Goal: Navigation & Orientation: Find specific page/section

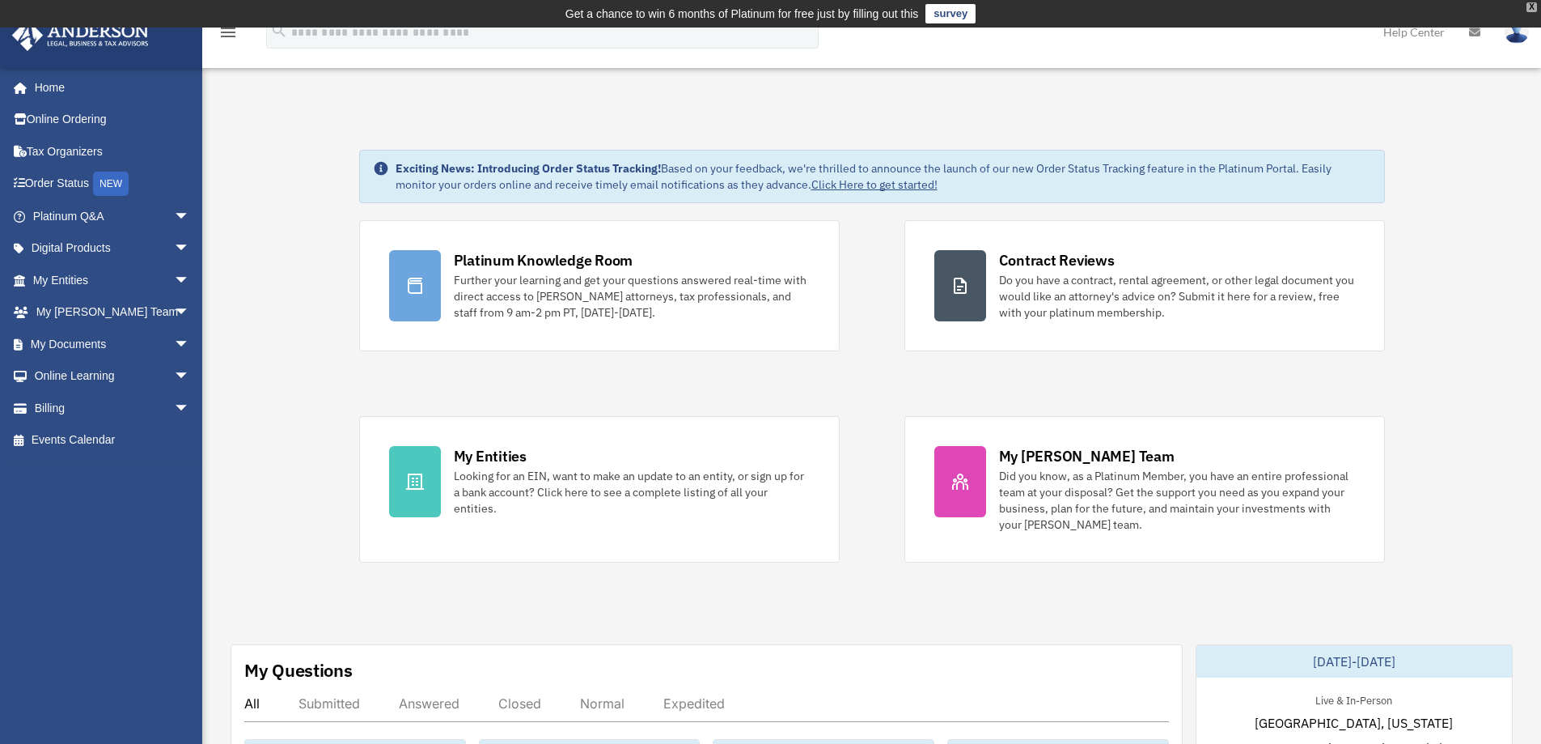
click at [1532, 9] on div "X" at bounding box center [1532, 7] width 11 height 10
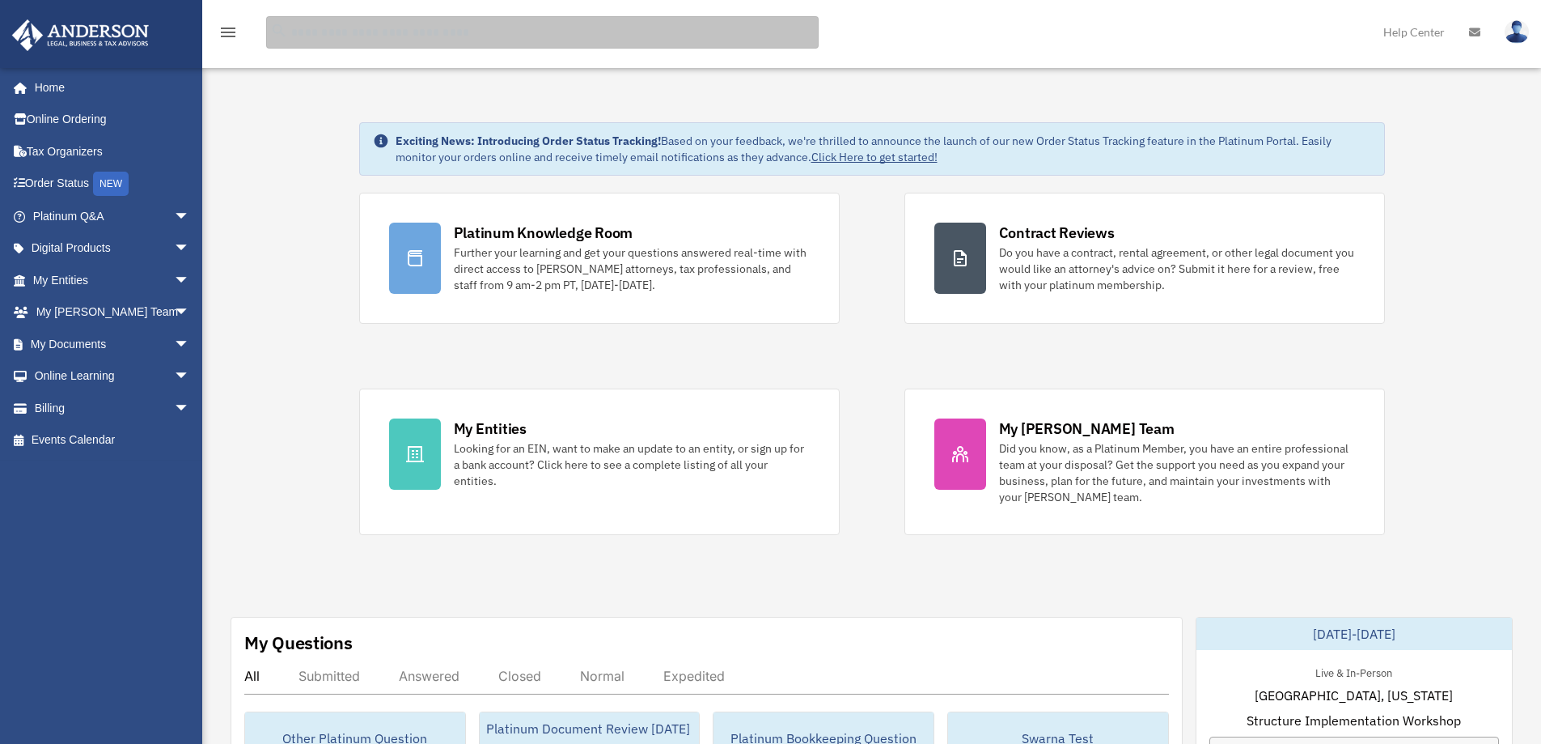
click at [359, 31] on input "search" at bounding box center [542, 32] width 553 height 32
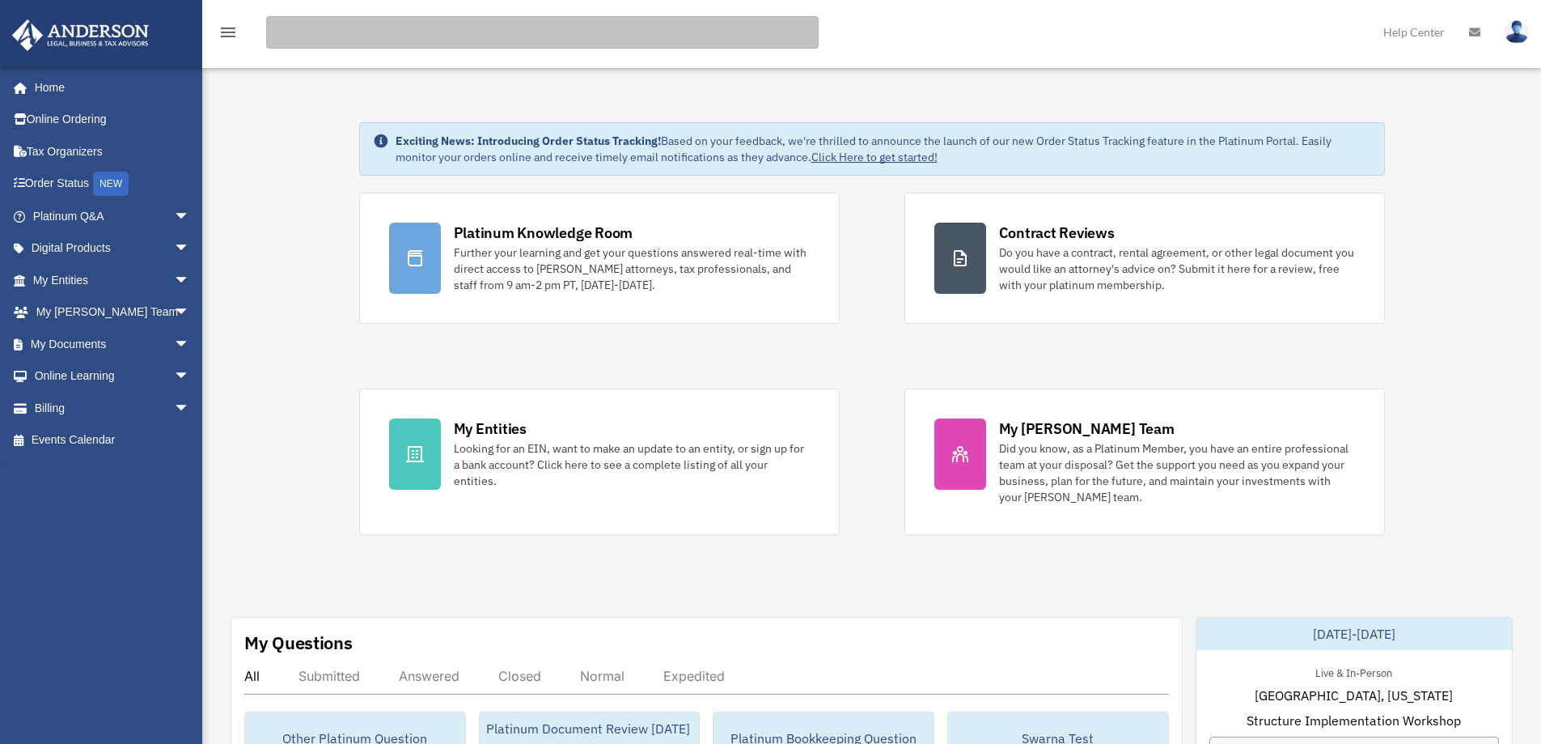
click at [323, 33] on input "search" at bounding box center [542, 32] width 553 height 32
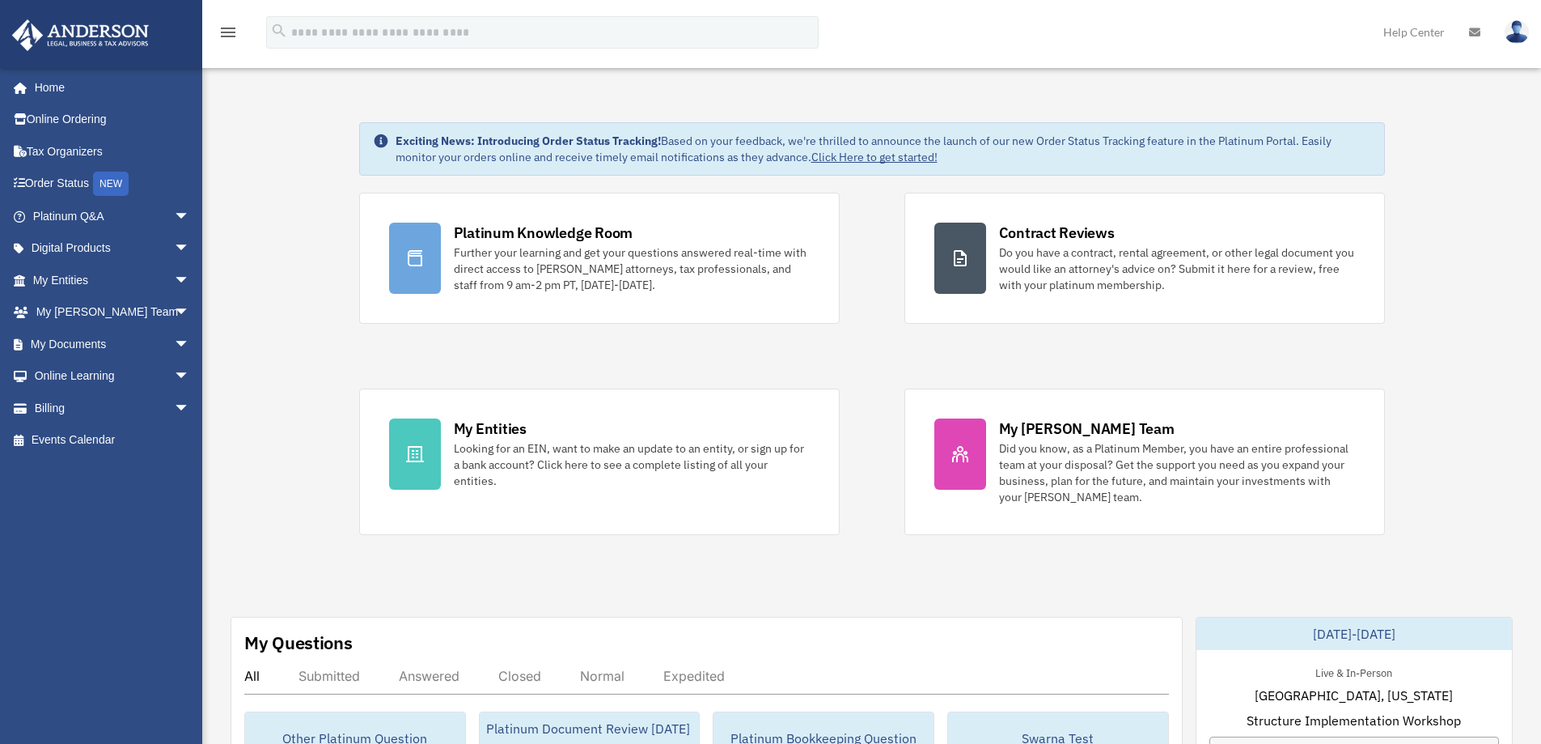
click at [174, 253] on span "arrow_drop_down" at bounding box center [190, 248] width 32 height 33
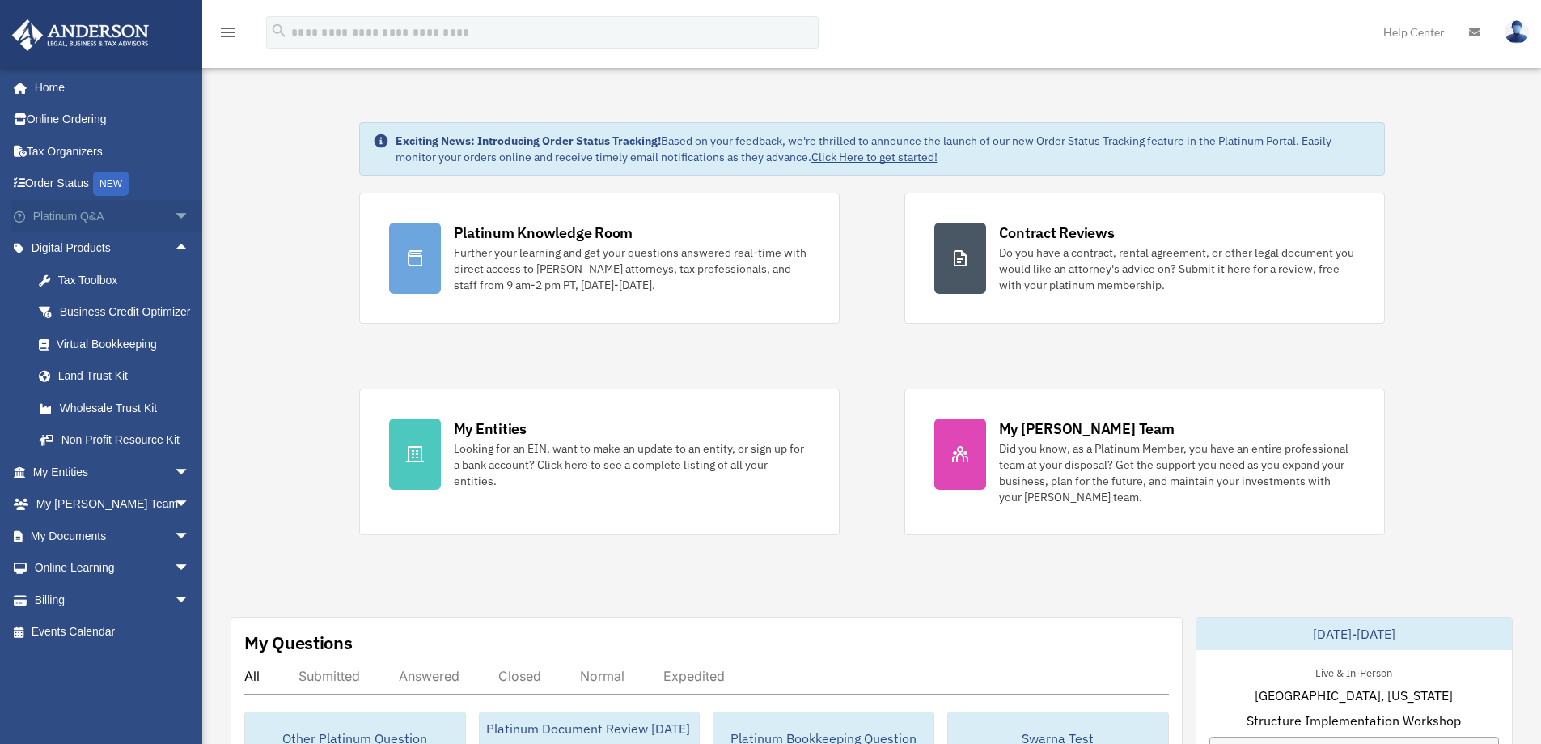
click at [177, 212] on span "arrow_drop_down" at bounding box center [190, 216] width 32 height 33
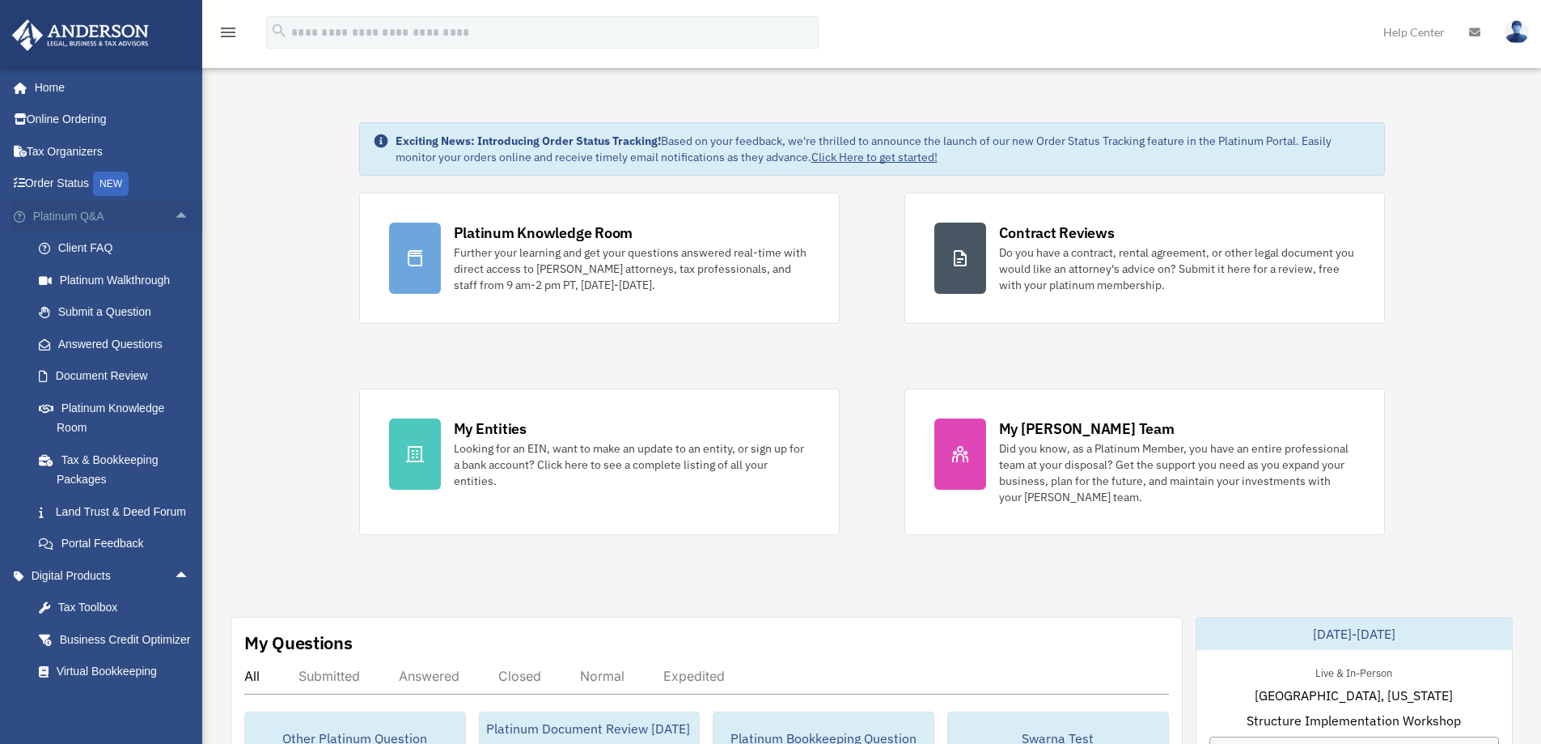
click at [174, 216] on span "arrow_drop_up" at bounding box center [190, 216] width 32 height 33
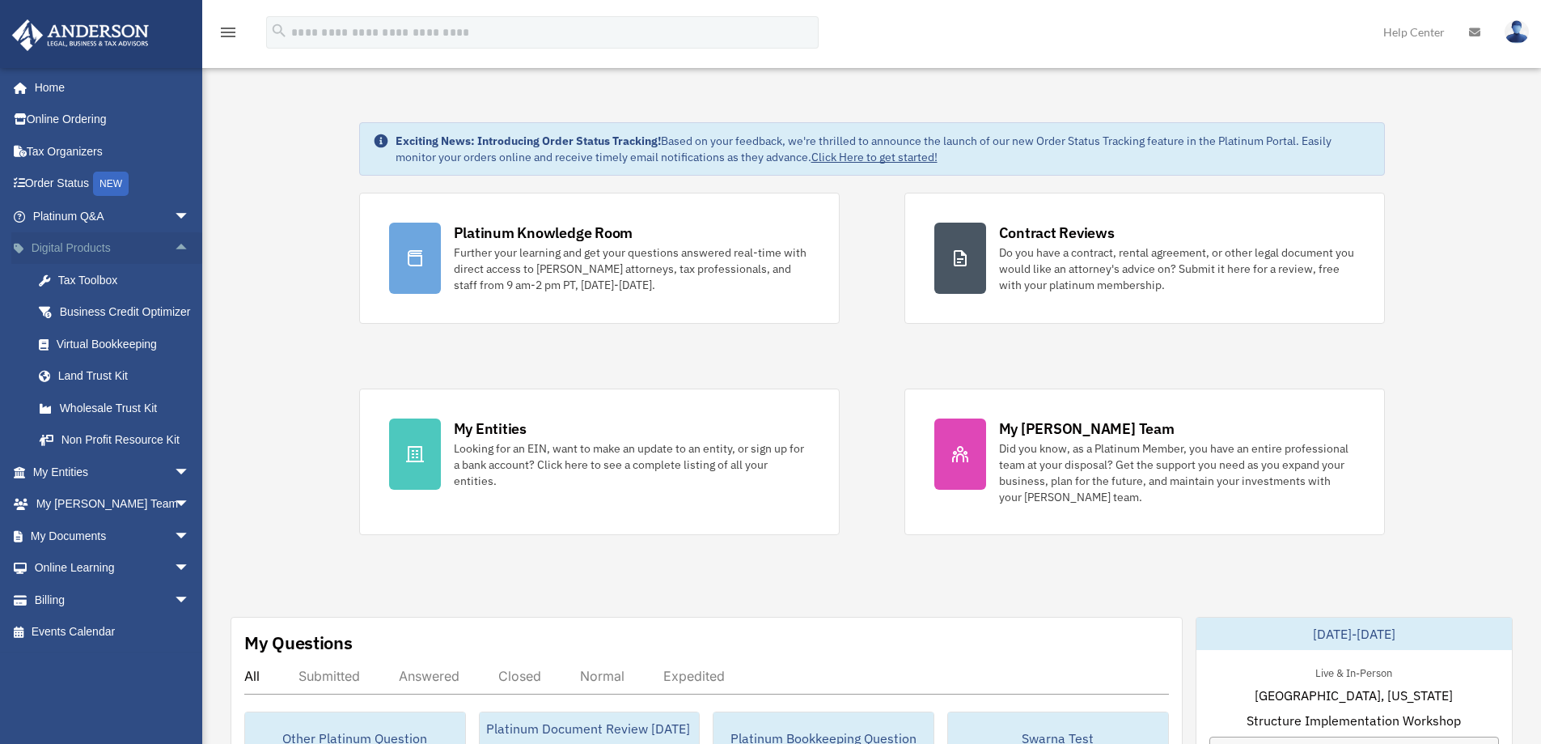
click at [174, 247] on span "arrow_drop_up" at bounding box center [190, 248] width 32 height 33
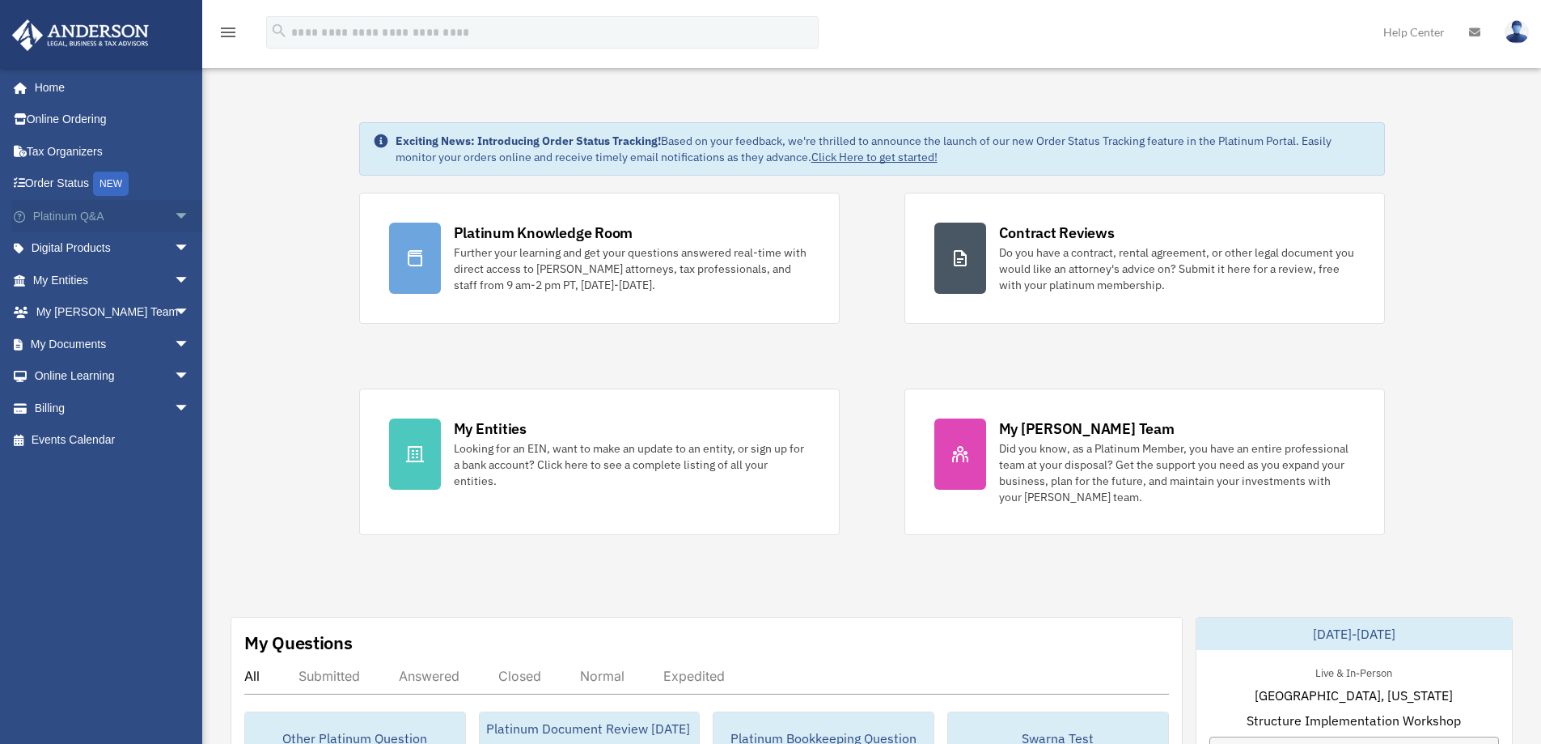
click at [185, 213] on span "arrow_drop_down" at bounding box center [190, 216] width 32 height 33
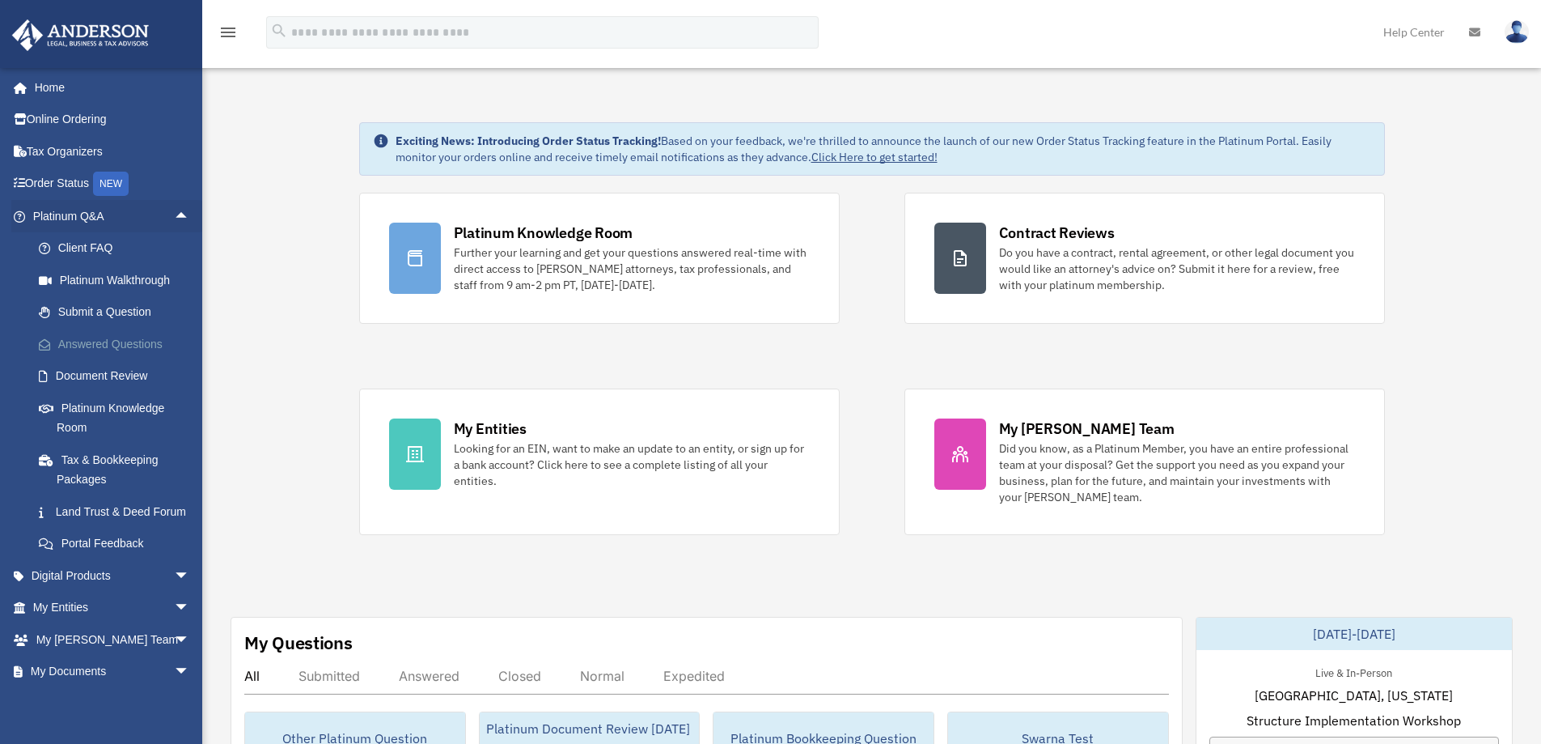
click at [131, 345] on link "Answered Questions" at bounding box center [119, 344] width 192 height 32
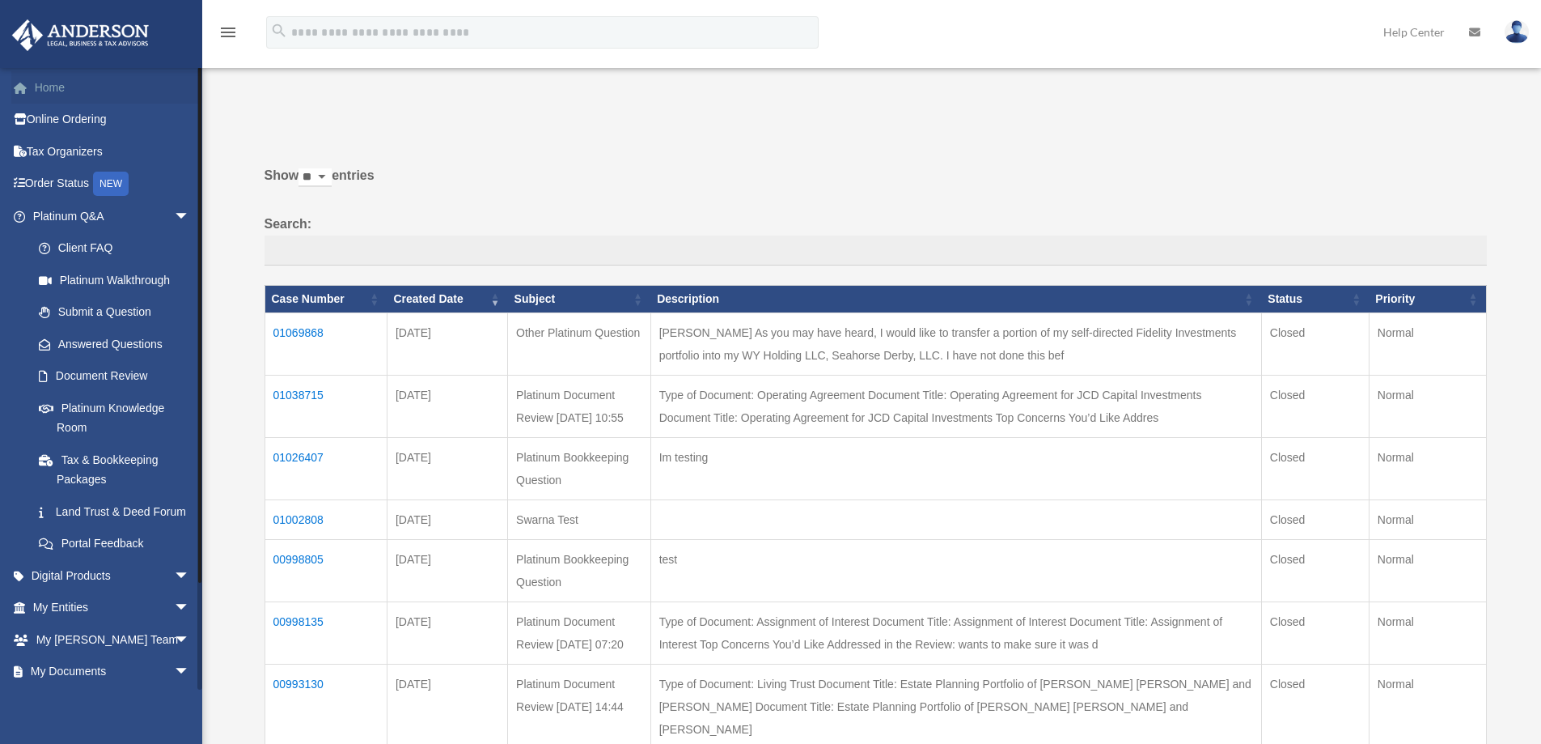
click at [73, 88] on link "Home" at bounding box center [112, 87] width 203 height 32
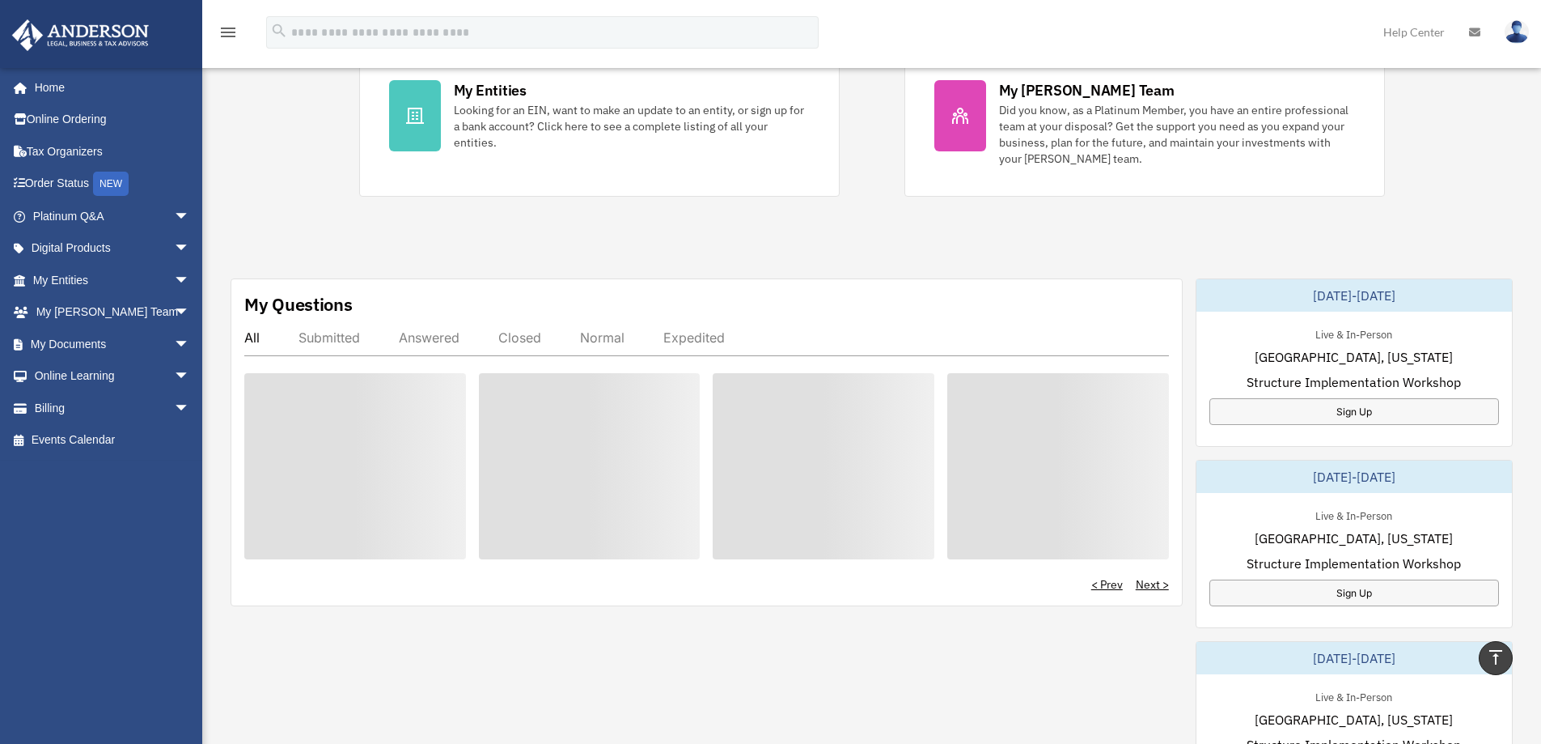
scroll to position [345, 0]
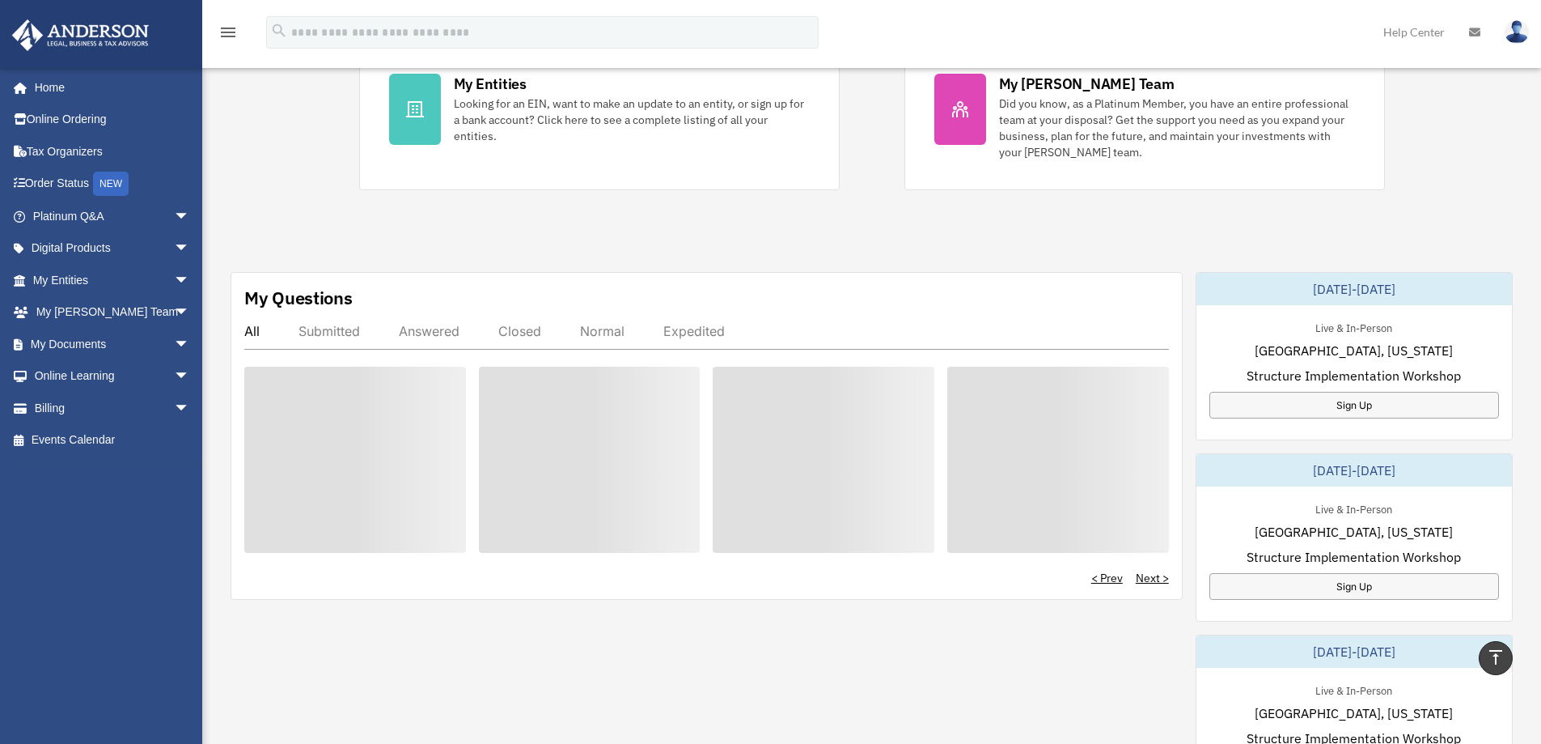
click at [412, 328] on div "Answered" at bounding box center [429, 331] width 61 height 16
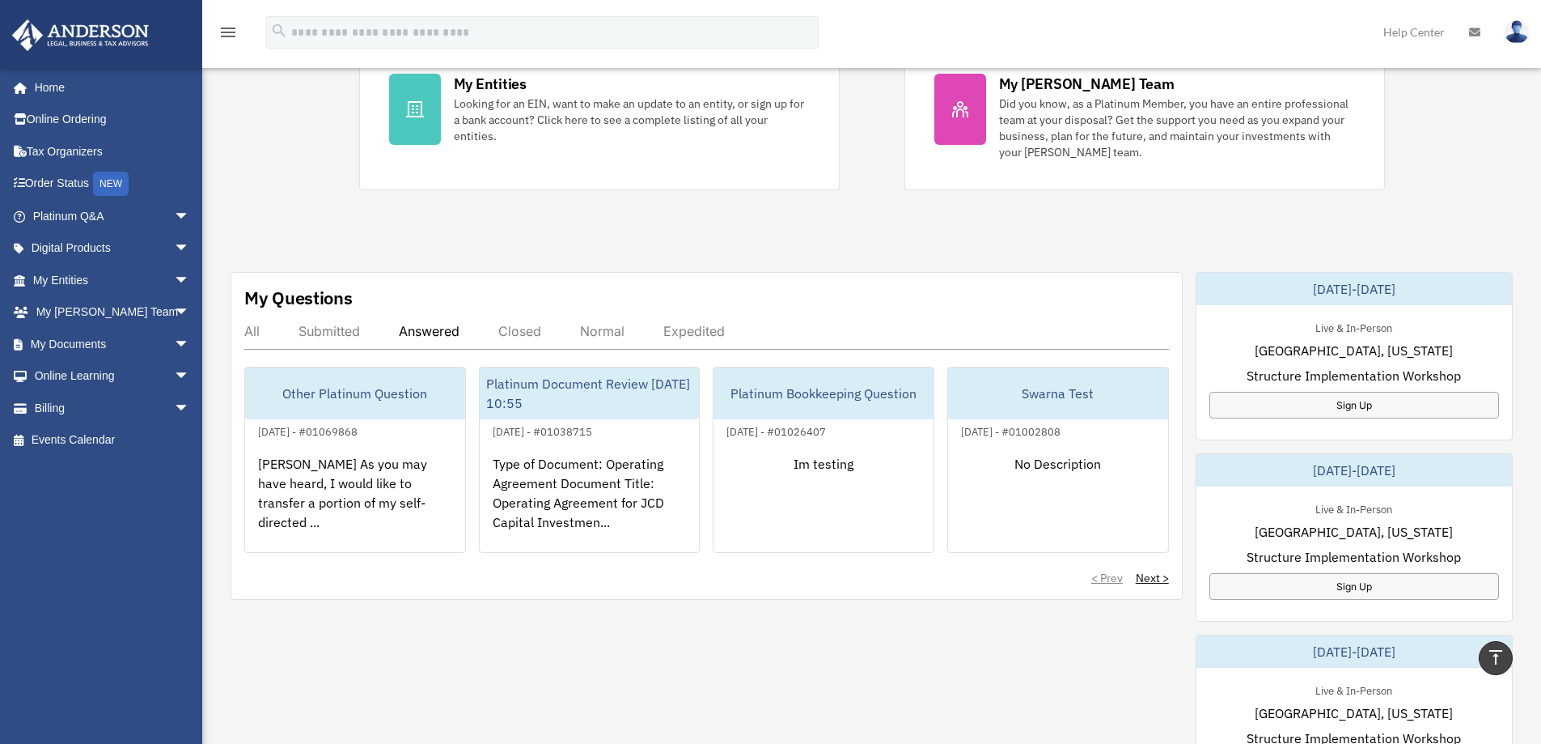
click at [342, 334] on div "Submitted" at bounding box center [329, 331] width 61 height 16
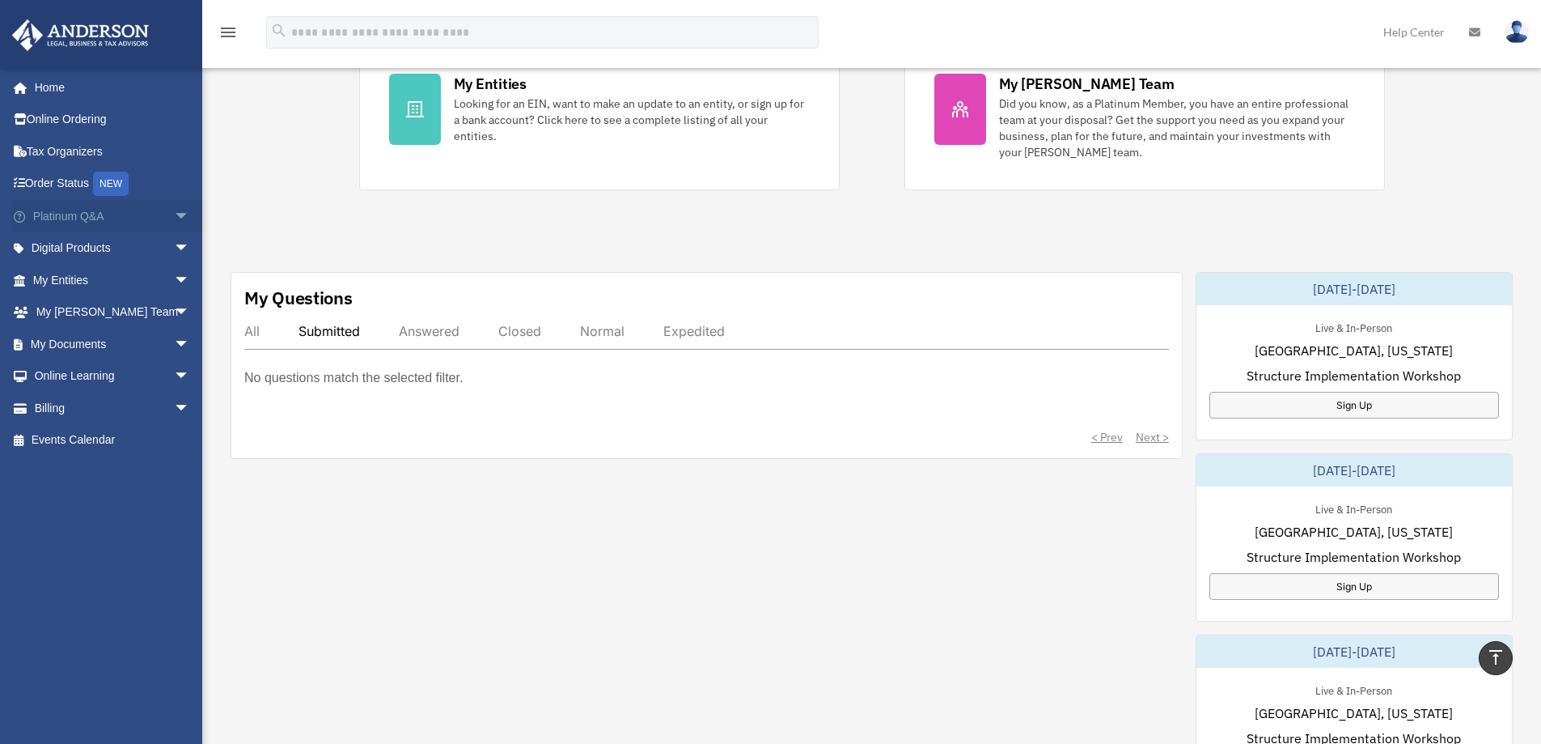
click at [175, 216] on span "arrow_drop_down" at bounding box center [190, 216] width 32 height 33
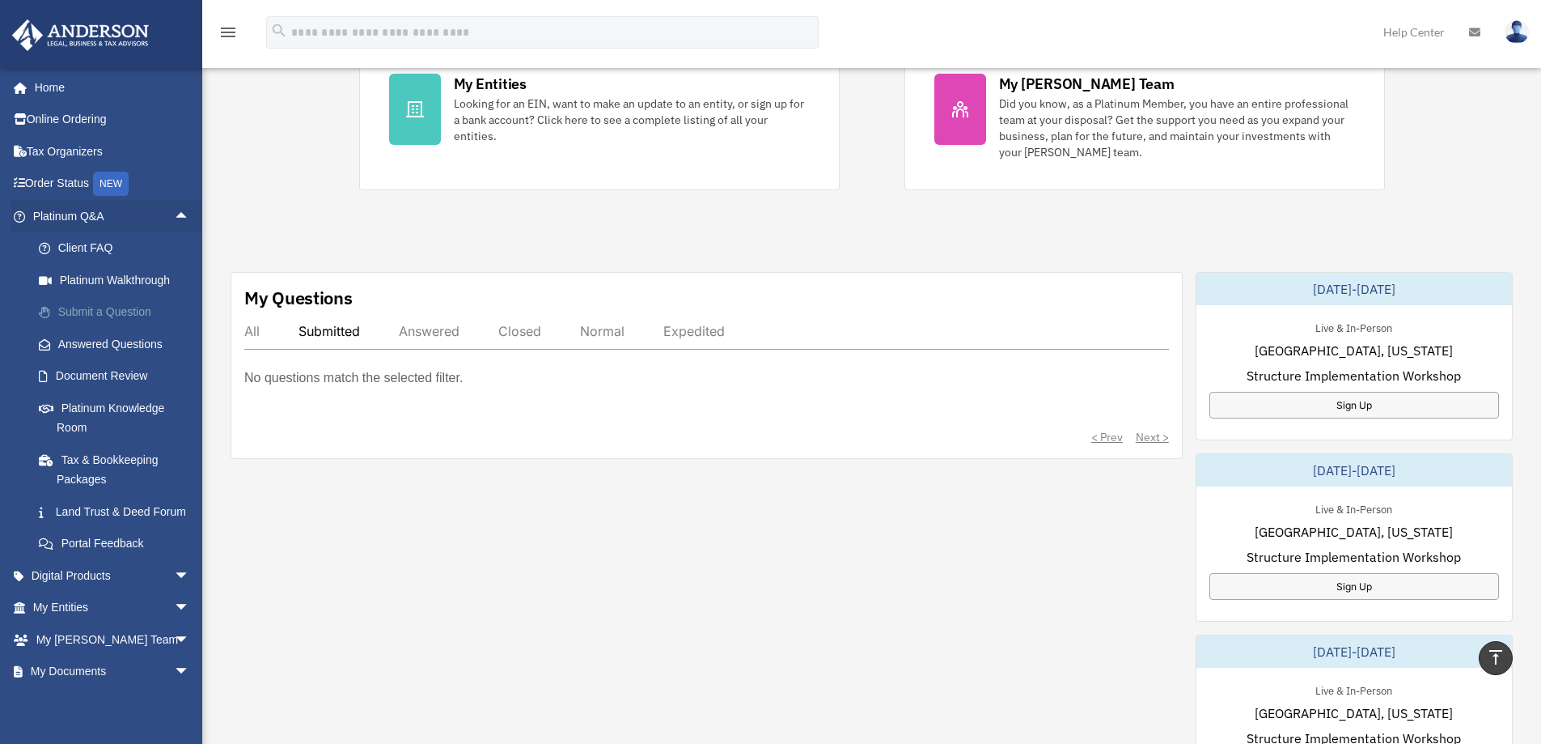
click at [134, 303] on link "Submit a Question" at bounding box center [119, 312] width 192 height 32
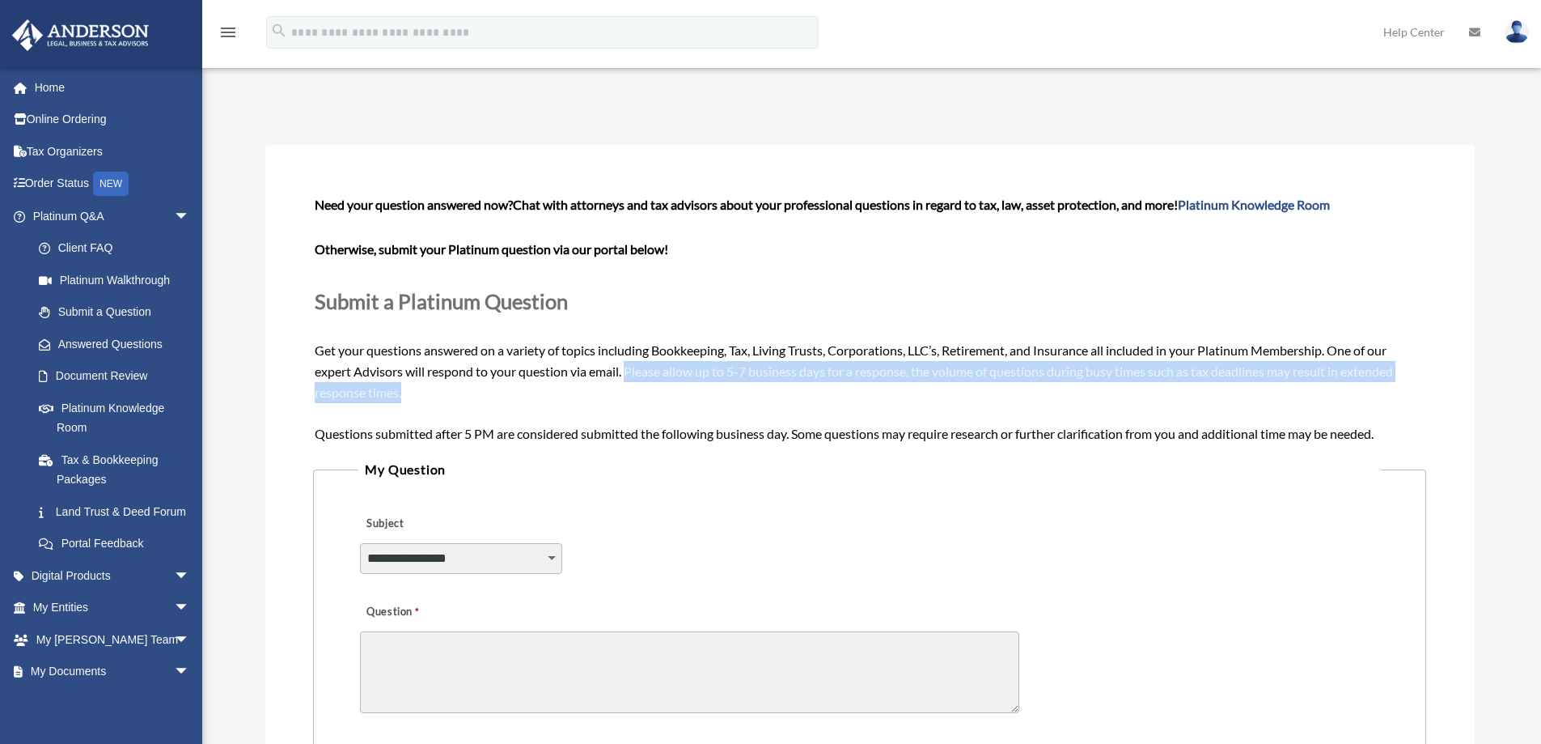
drag, startPoint x: 629, startPoint y: 372, endPoint x: 881, endPoint y: 383, distance: 251.9
click at [881, 383] on div "Need your question answered now? Chat with attorneys and tax advisors about you…" at bounding box center [869, 318] width 1109 height 249
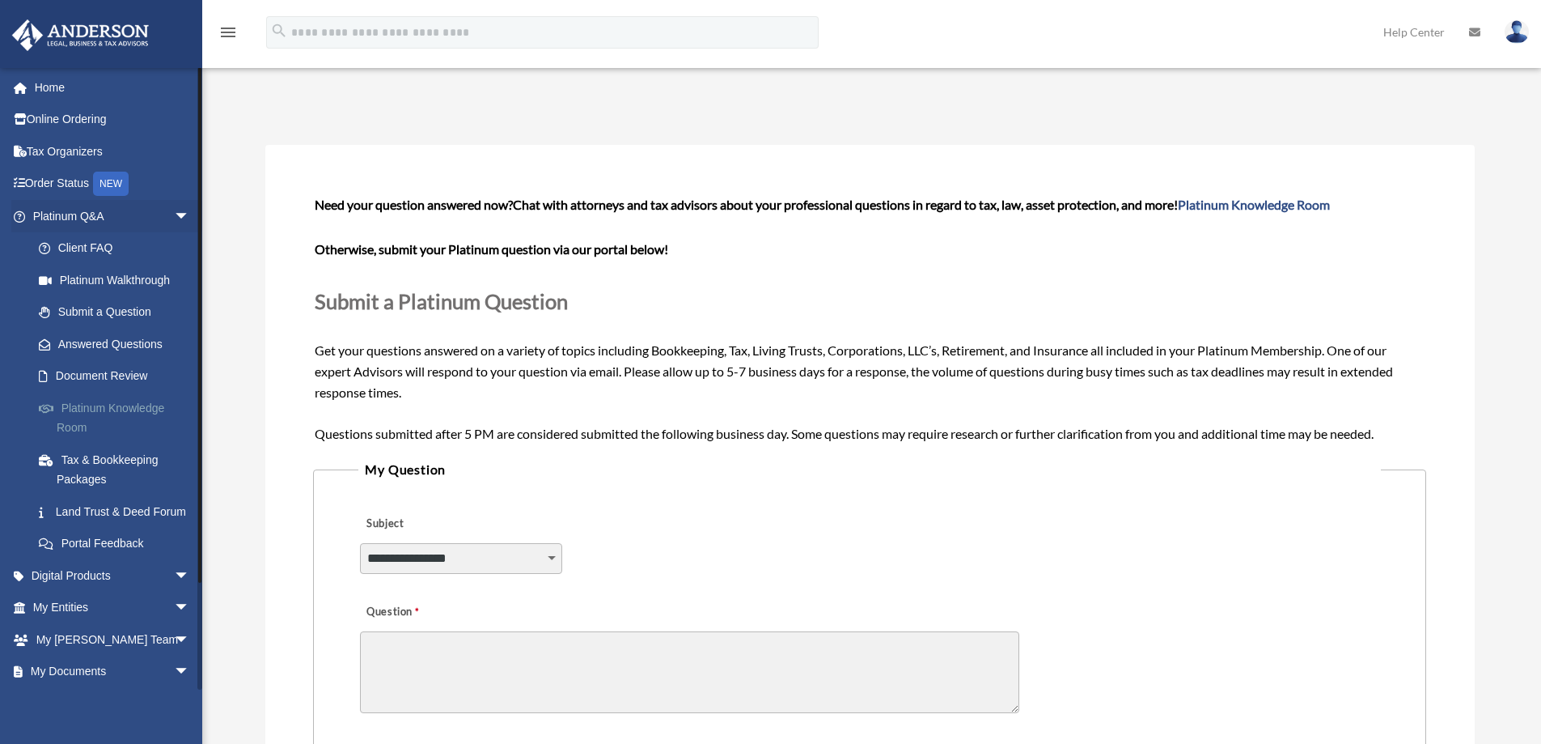
click at [95, 403] on link "Platinum Knowledge Room" at bounding box center [119, 418] width 192 height 52
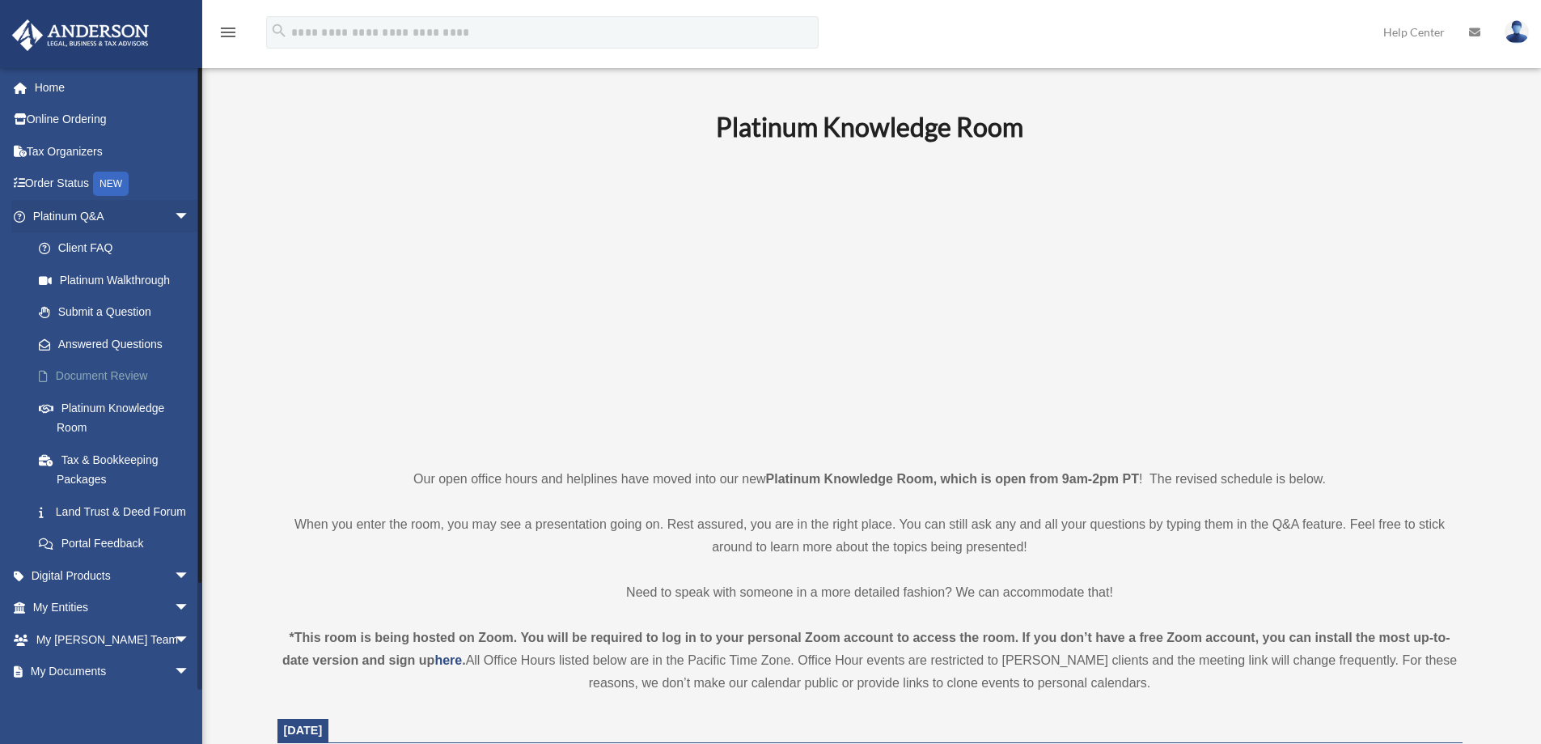
click at [137, 371] on link "Document Review" at bounding box center [119, 376] width 192 height 32
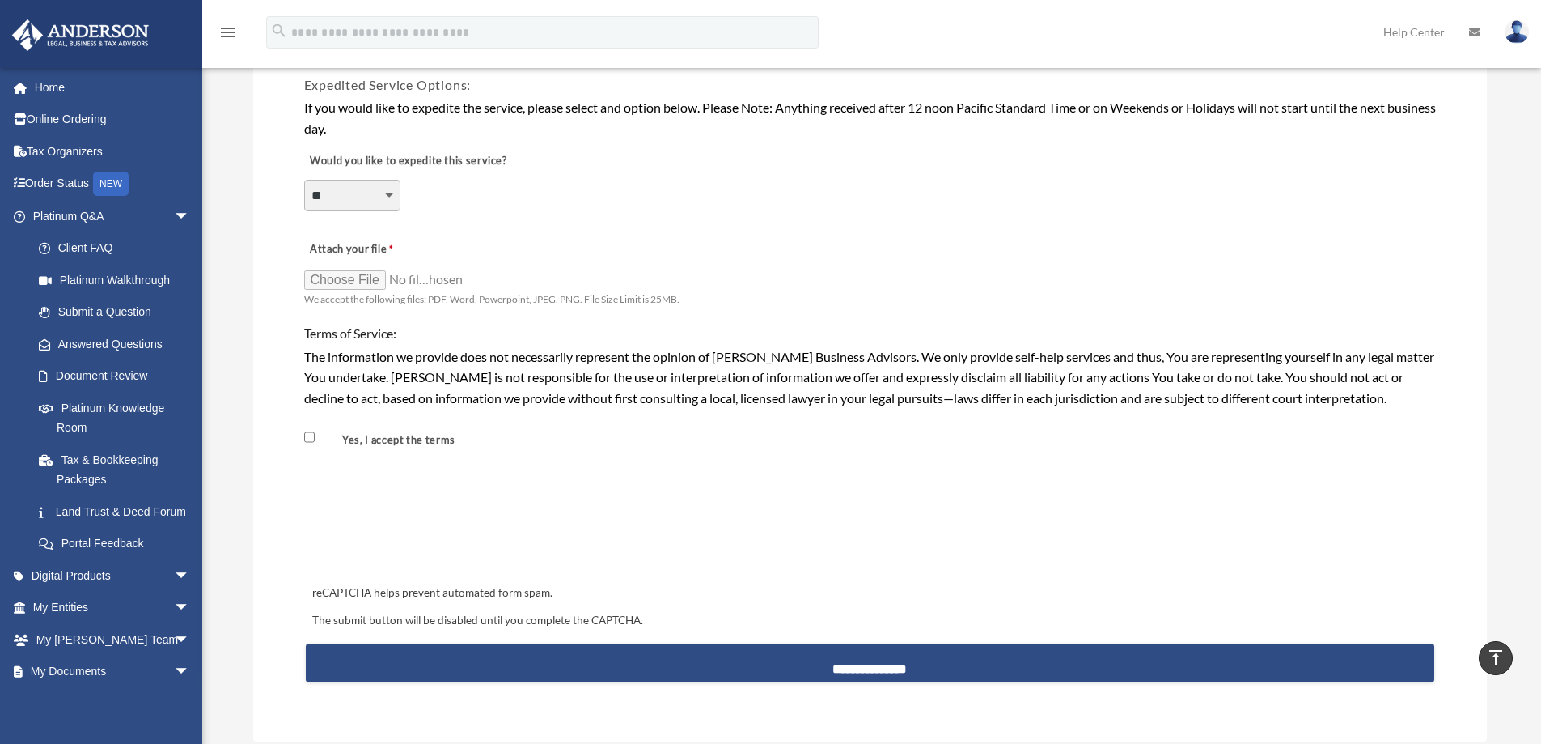
scroll to position [1139, 0]
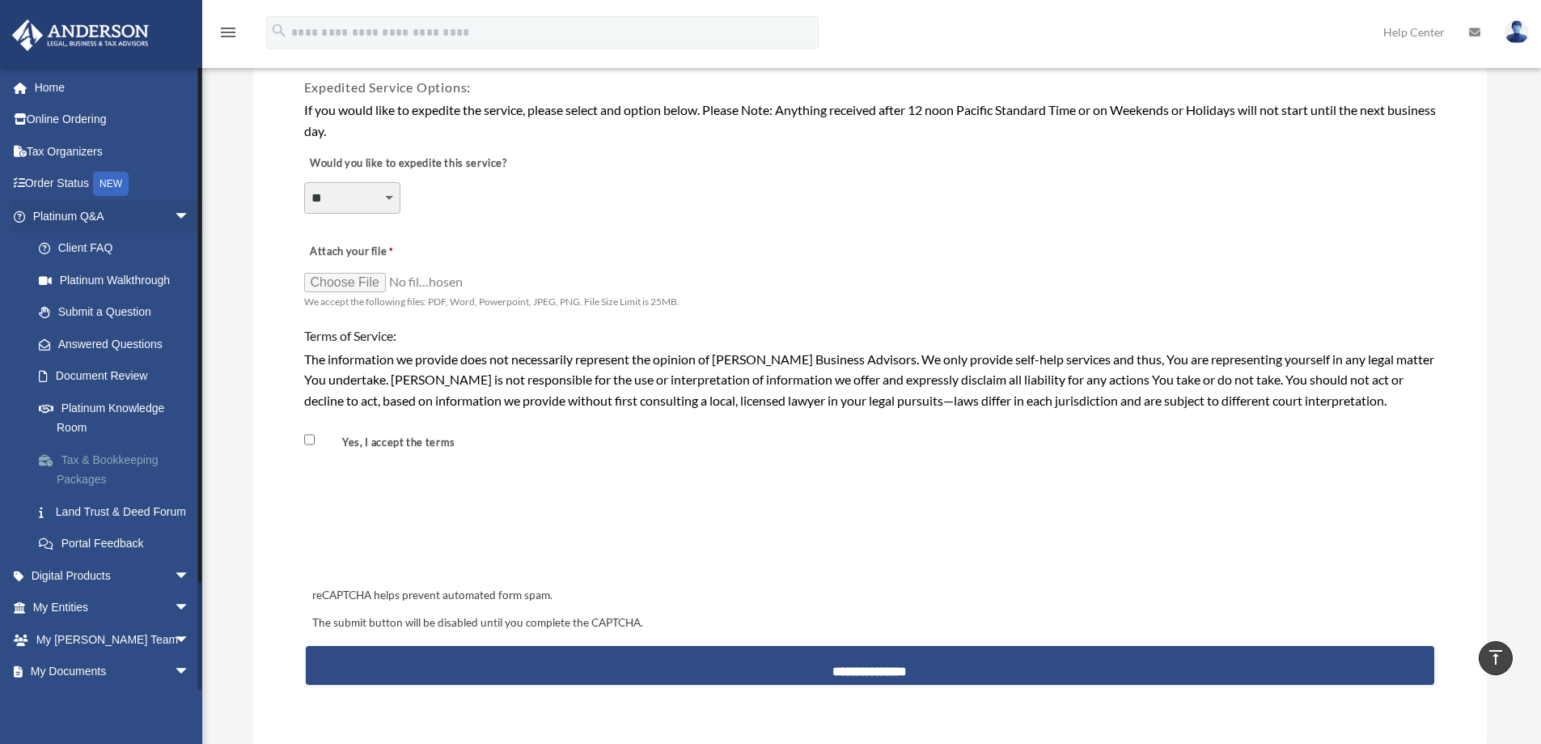
click at [148, 458] on link "Tax & Bookkeeping Packages" at bounding box center [119, 469] width 192 height 52
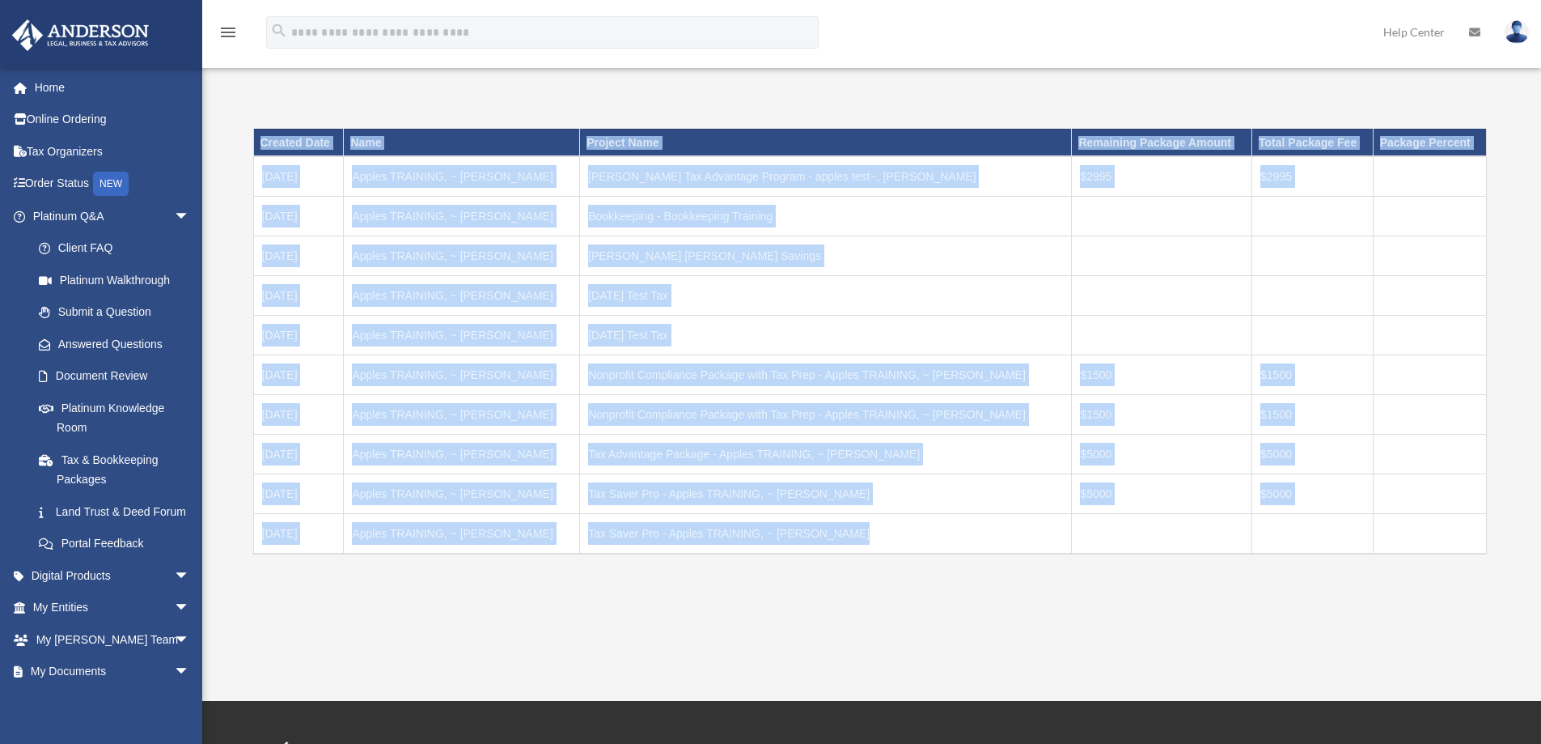
drag, startPoint x: 257, startPoint y: 139, endPoint x: 1380, endPoint y: 536, distance: 1190.9
click at [1380, 536] on table "Created Date Name Project Name Remaining Package Amount Total Package Fee Packa…" at bounding box center [870, 342] width 1234 height 426
click at [1380, 536] on td at bounding box center [1429, 534] width 113 height 40
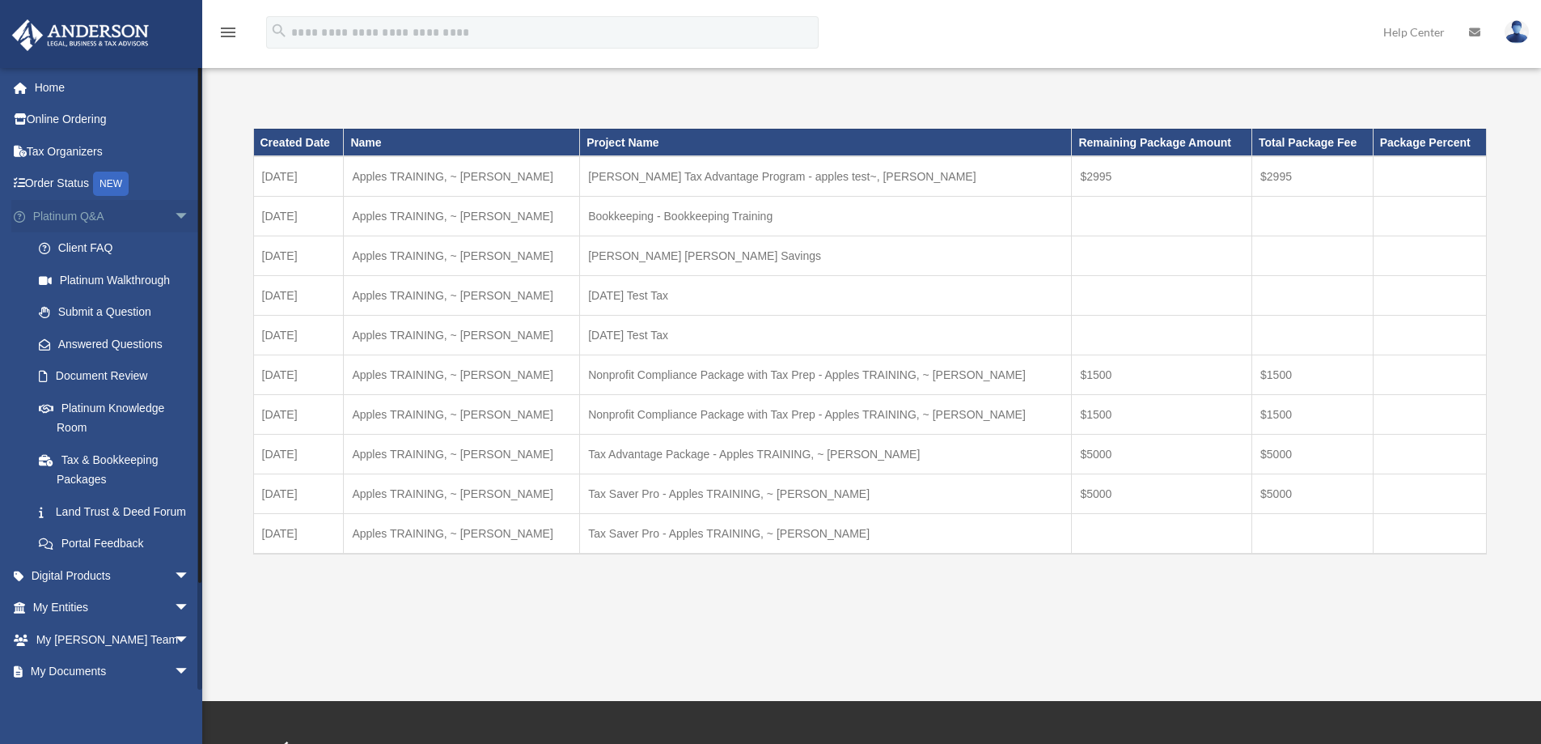
click at [174, 204] on span "arrow_drop_down" at bounding box center [190, 216] width 32 height 33
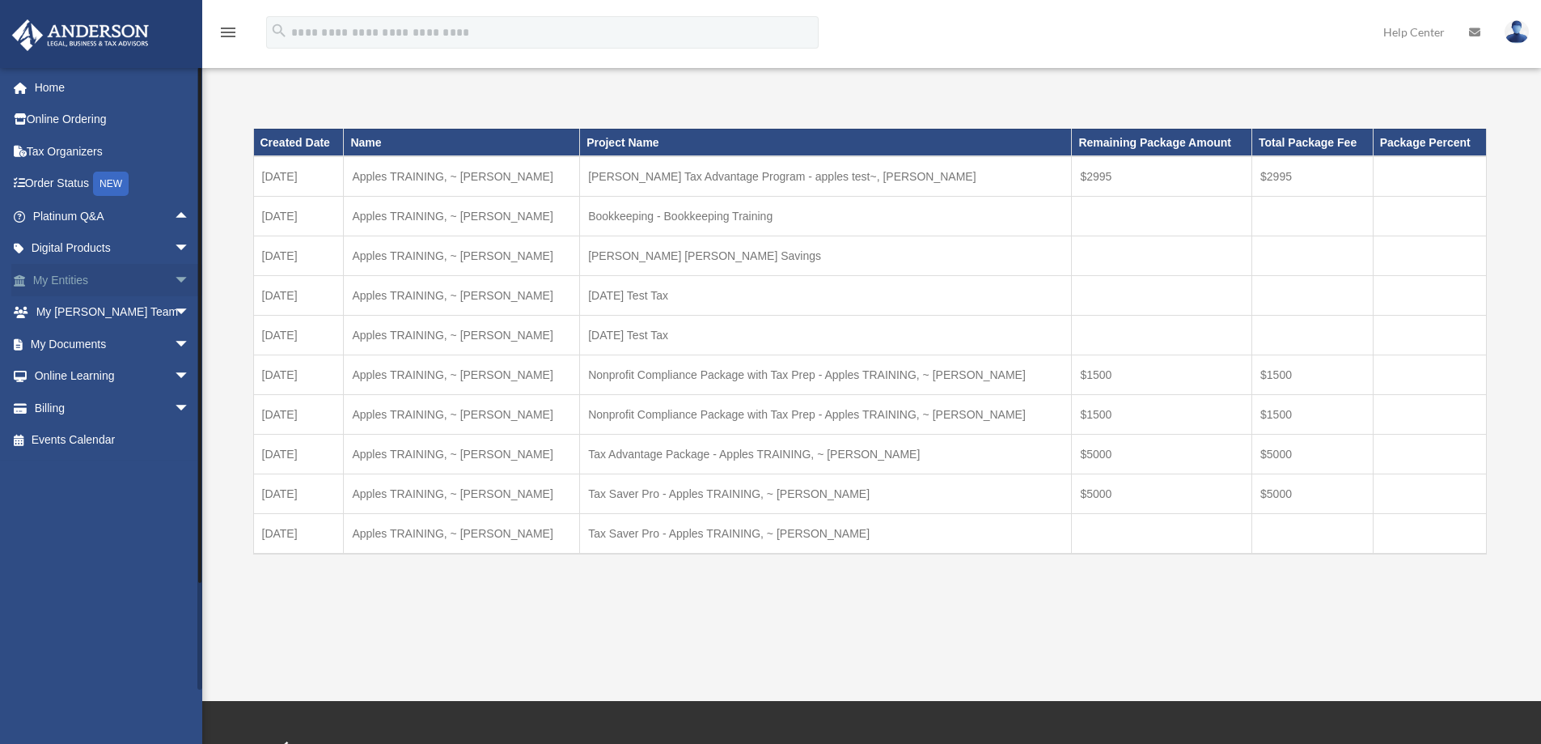
click at [174, 273] on span "arrow_drop_down" at bounding box center [190, 280] width 32 height 33
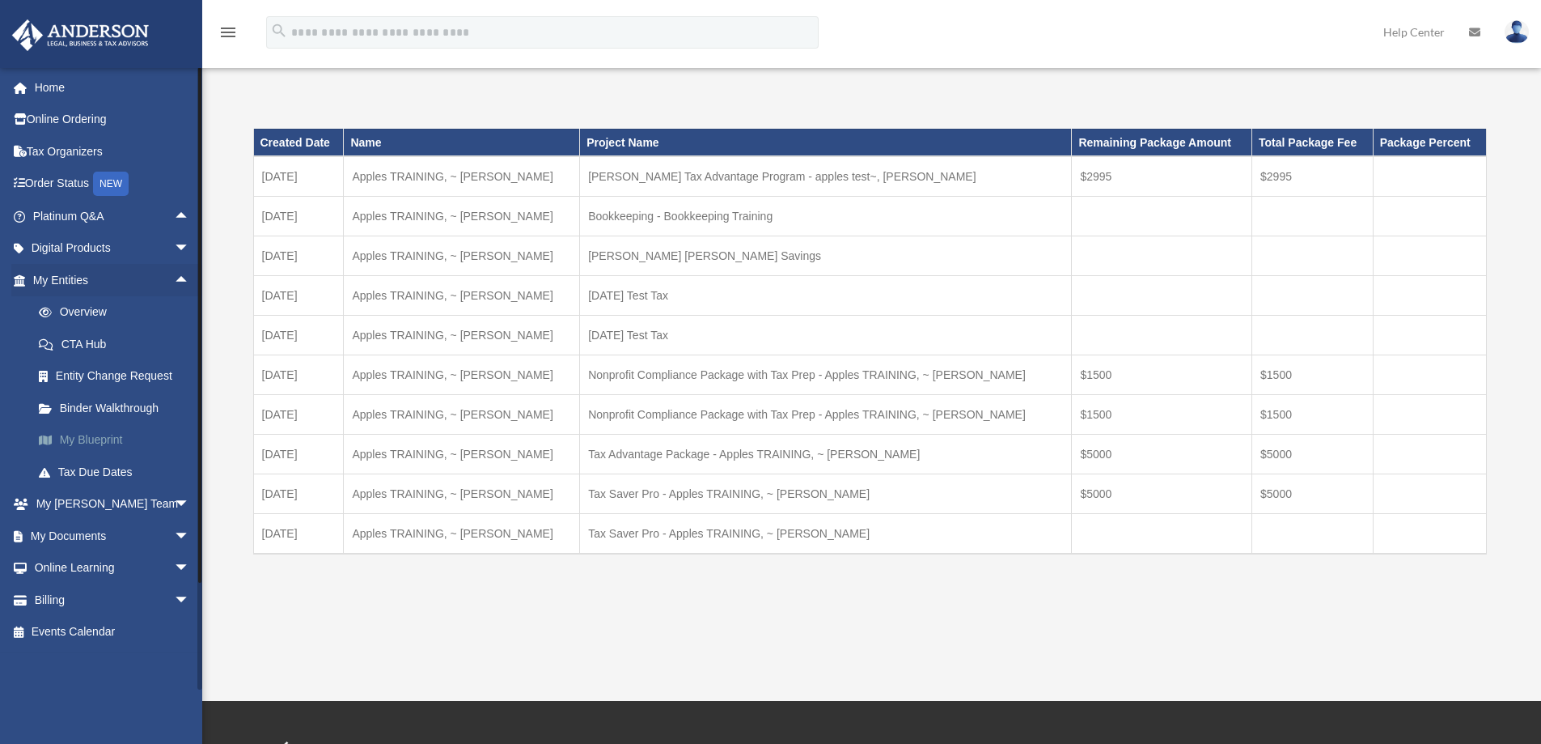
click at [125, 436] on link "My Blueprint" at bounding box center [119, 440] width 192 height 32
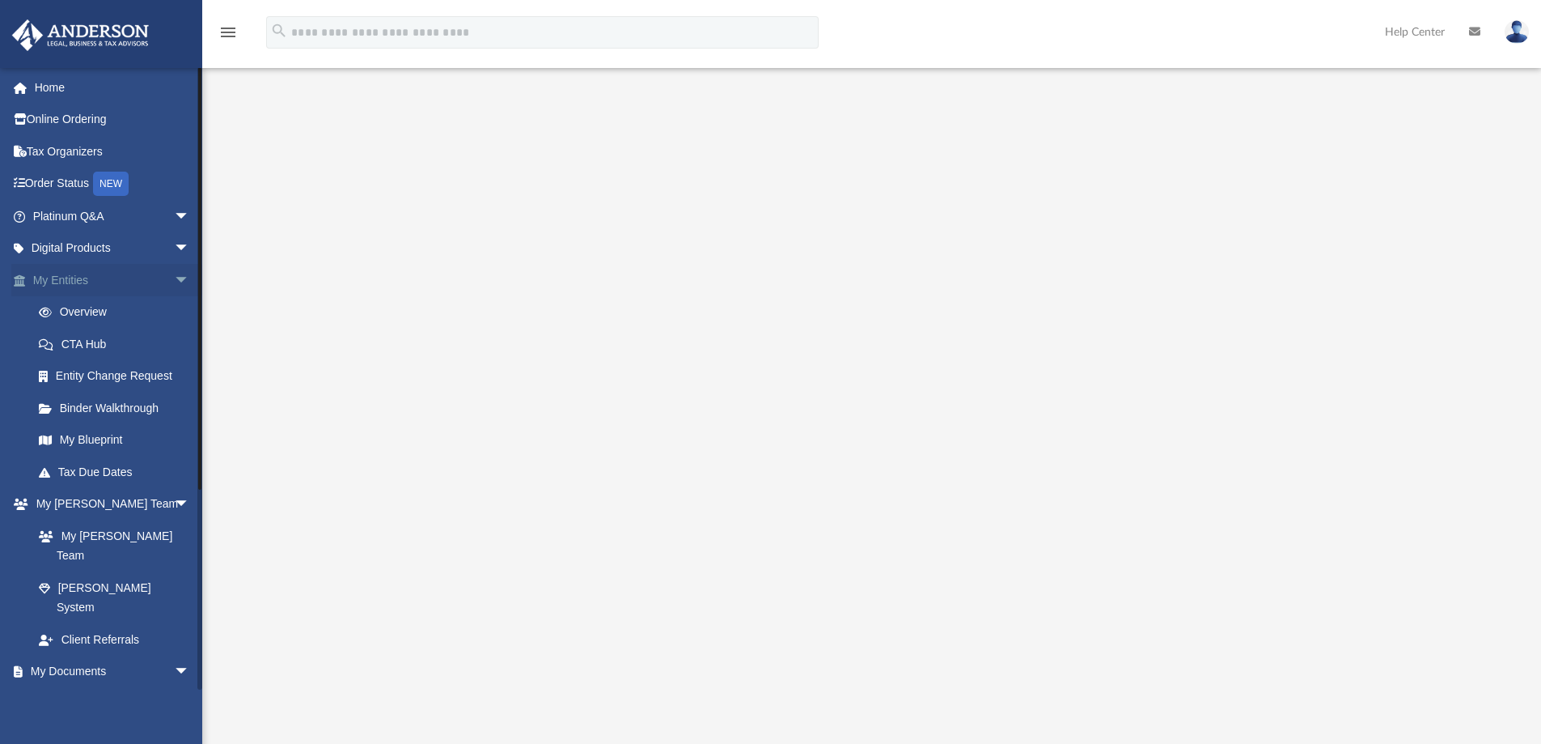
click at [174, 274] on span "arrow_drop_down" at bounding box center [190, 280] width 32 height 33
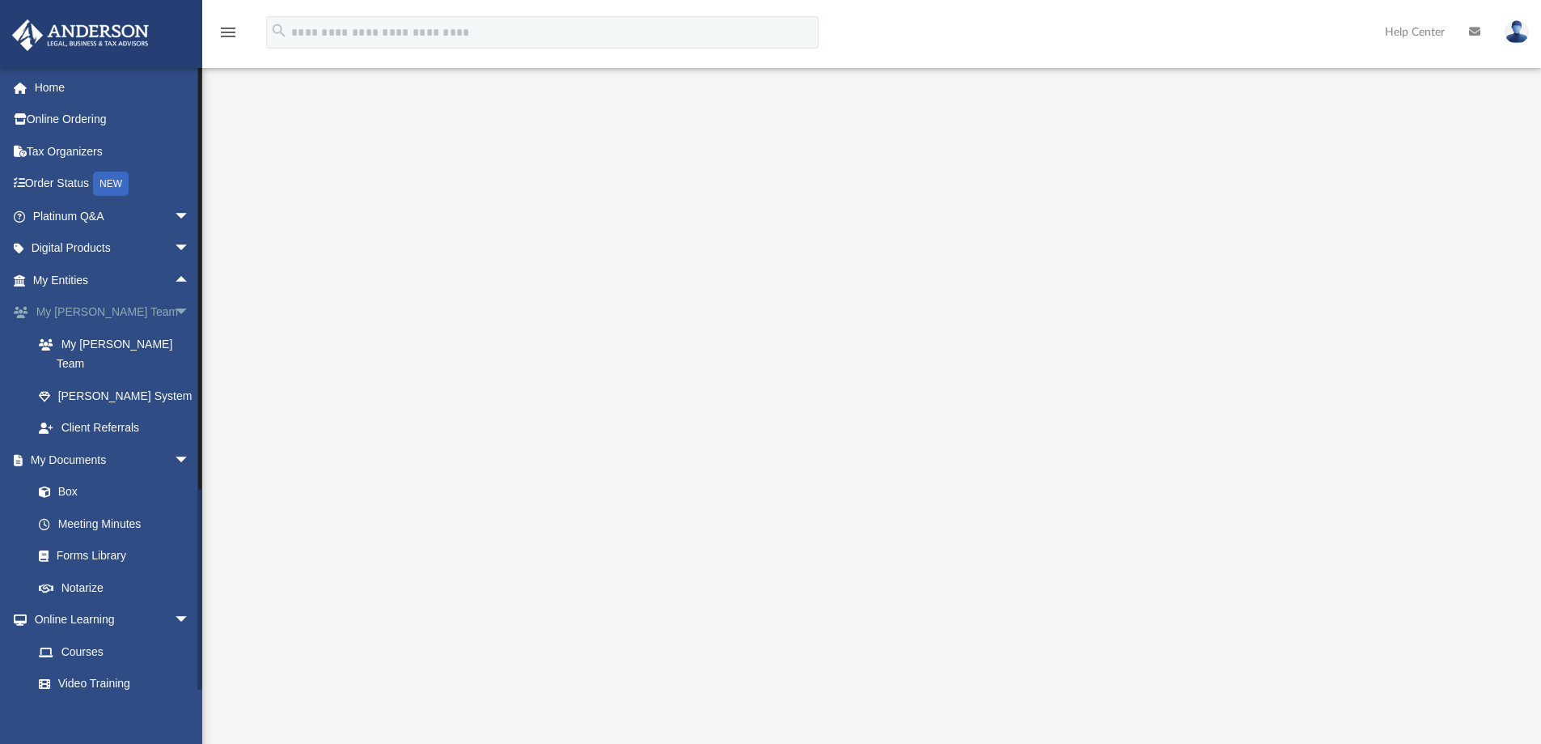
click at [179, 304] on span "arrow_drop_down" at bounding box center [190, 312] width 32 height 33
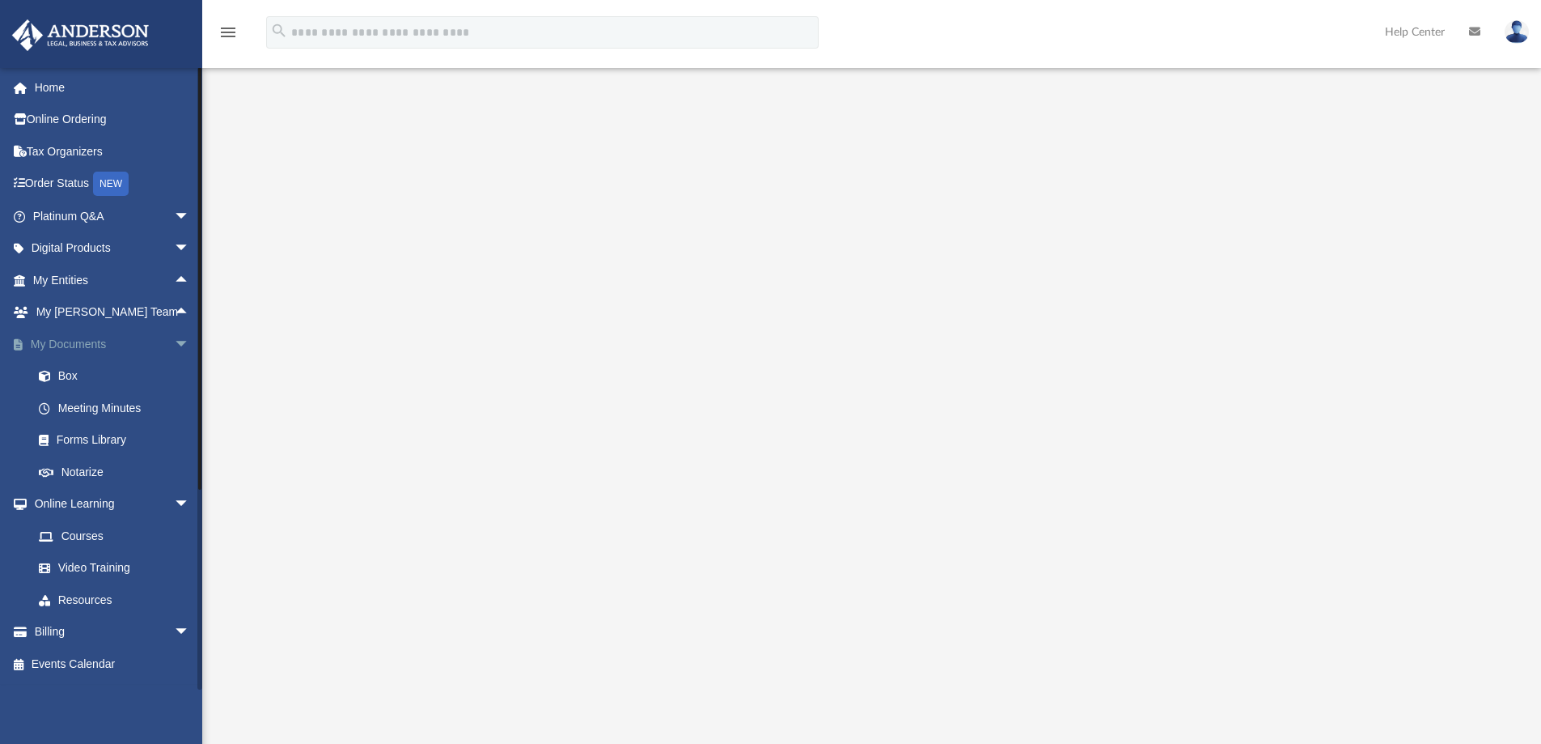
click at [174, 337] on span "arrow_drop_down" at bounding box center [190, 344] width 32 height 33
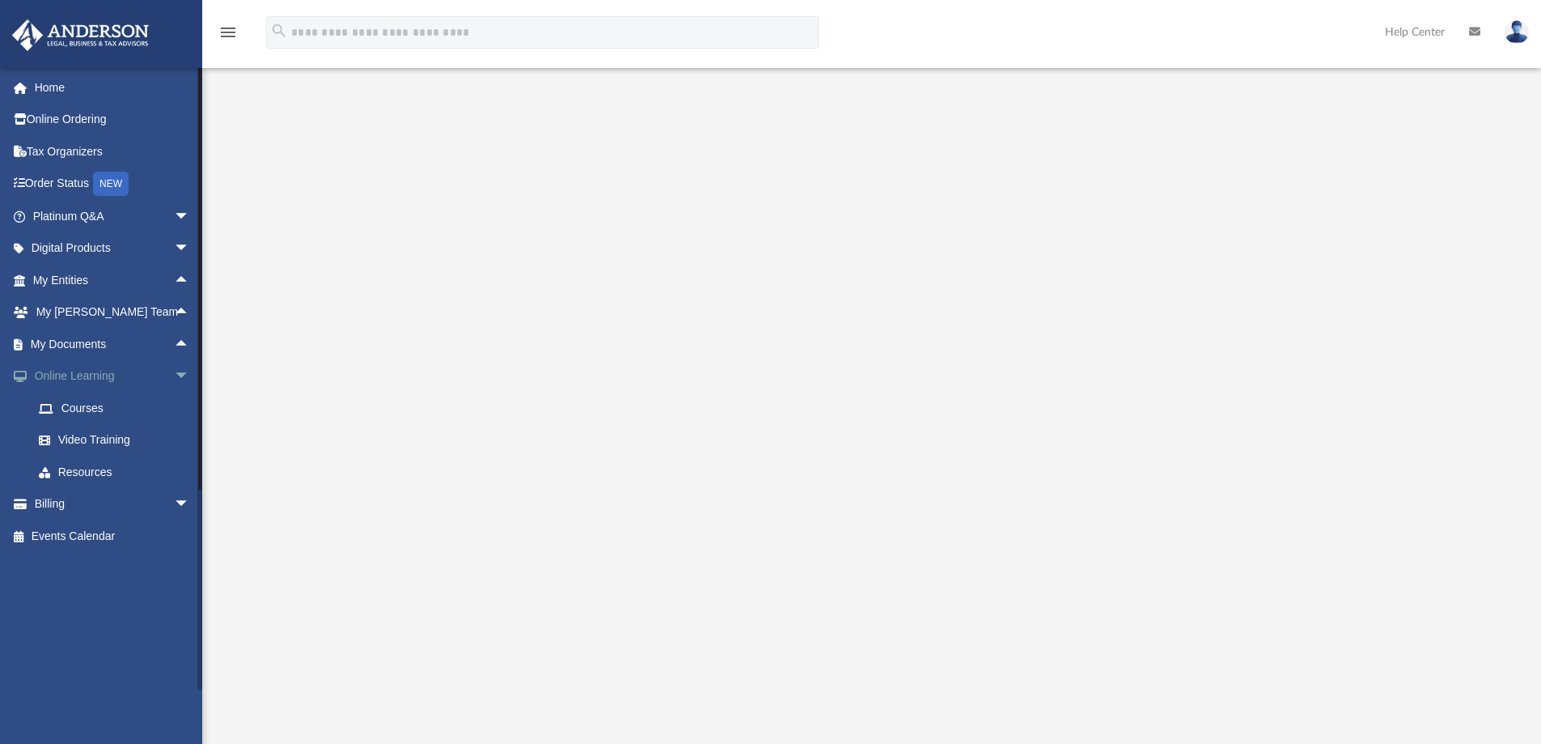
click at [174, 378] on span "arrow_drop_down" at bounding box center [190, 376] width 32 height 33
click at [174, 405] on span "arrow_drop_down" at bounding box center [190, 408] width 32 height 33
click at [115, 504] on link "Manage Payments" at bounding box center [119, 505] width 192 height 32
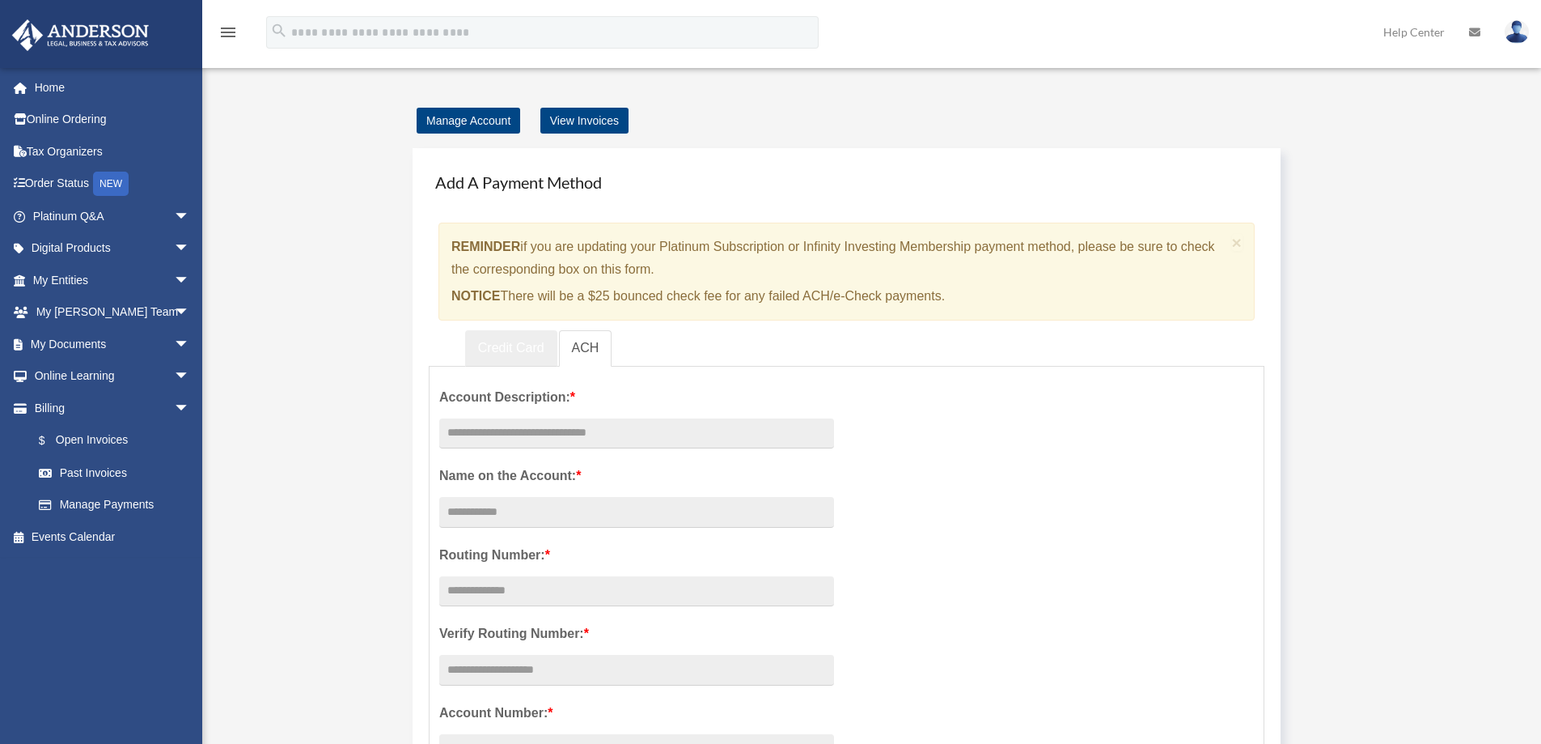
click at [540, 356] on link "Credit Card" at bounding box center [511, 348] width 92 height 36
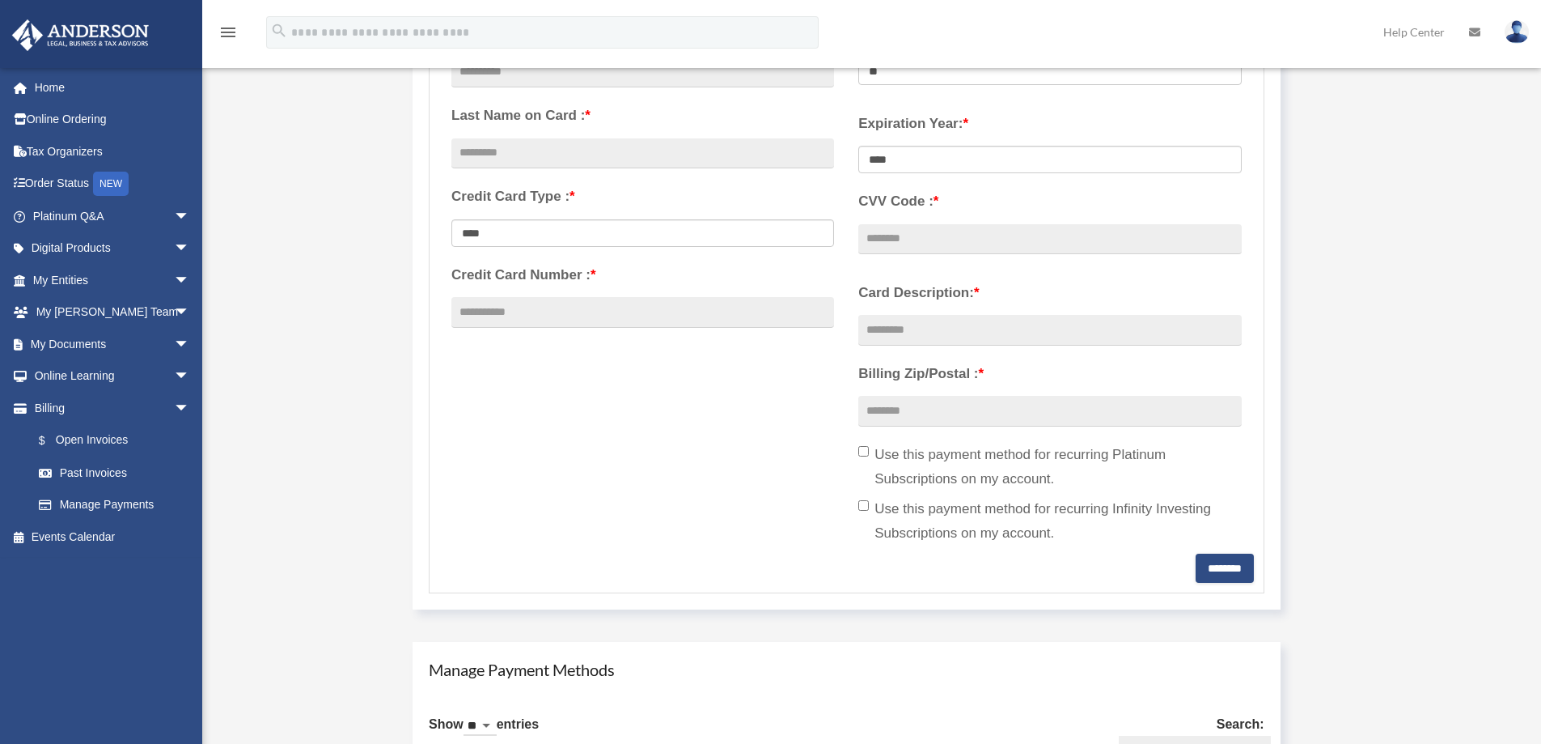
scroll to position [361, 0]
click at [177, 409] on span "arrow_drop_down" at bounding box center [190, 408] width 32 height 33
click at [174, 347] on span "arrow_drop_down" at bounding box center [190, 344] width 32 height 33
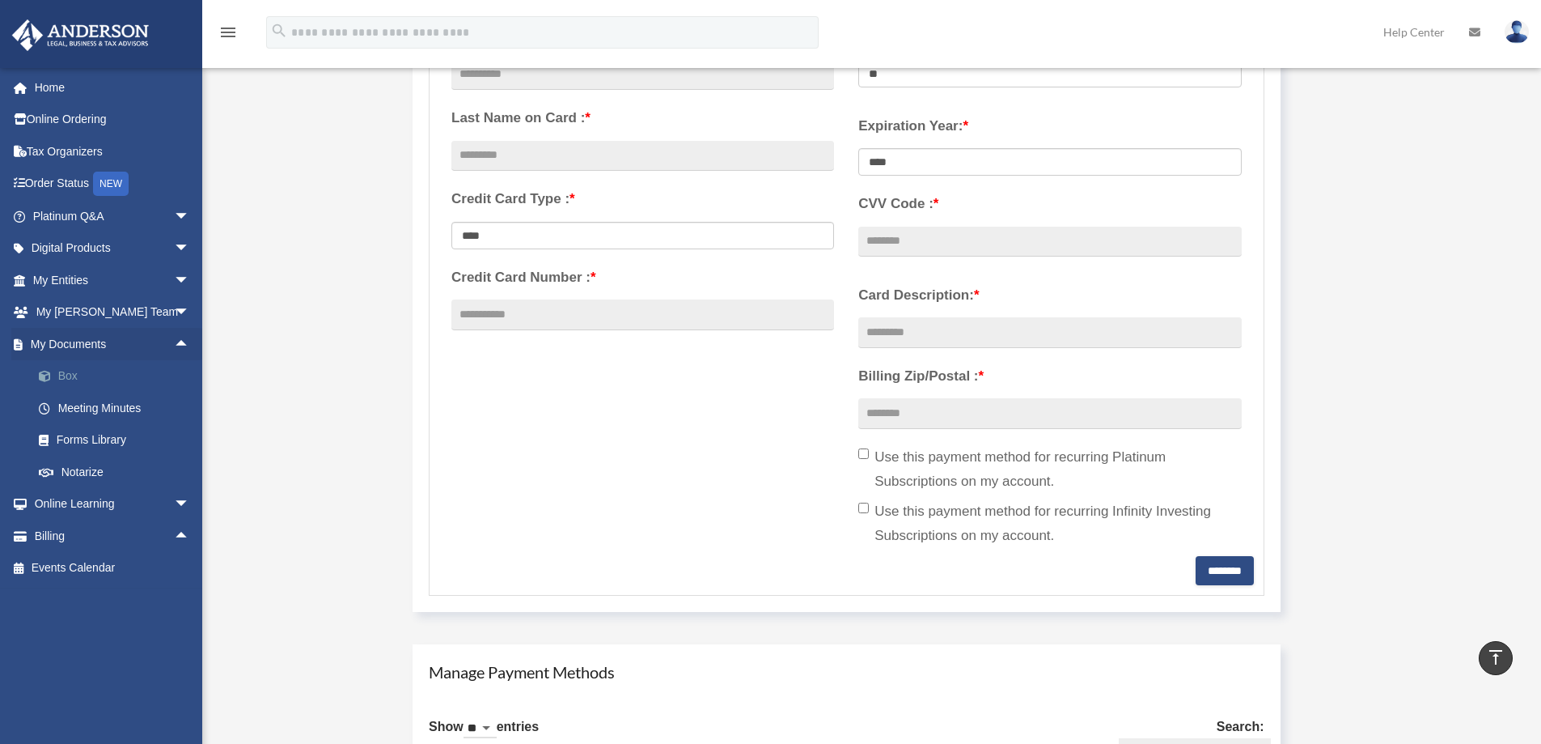
click at [71, 370] on link "Box" at bounding box center [119, 376] width 192 height 32
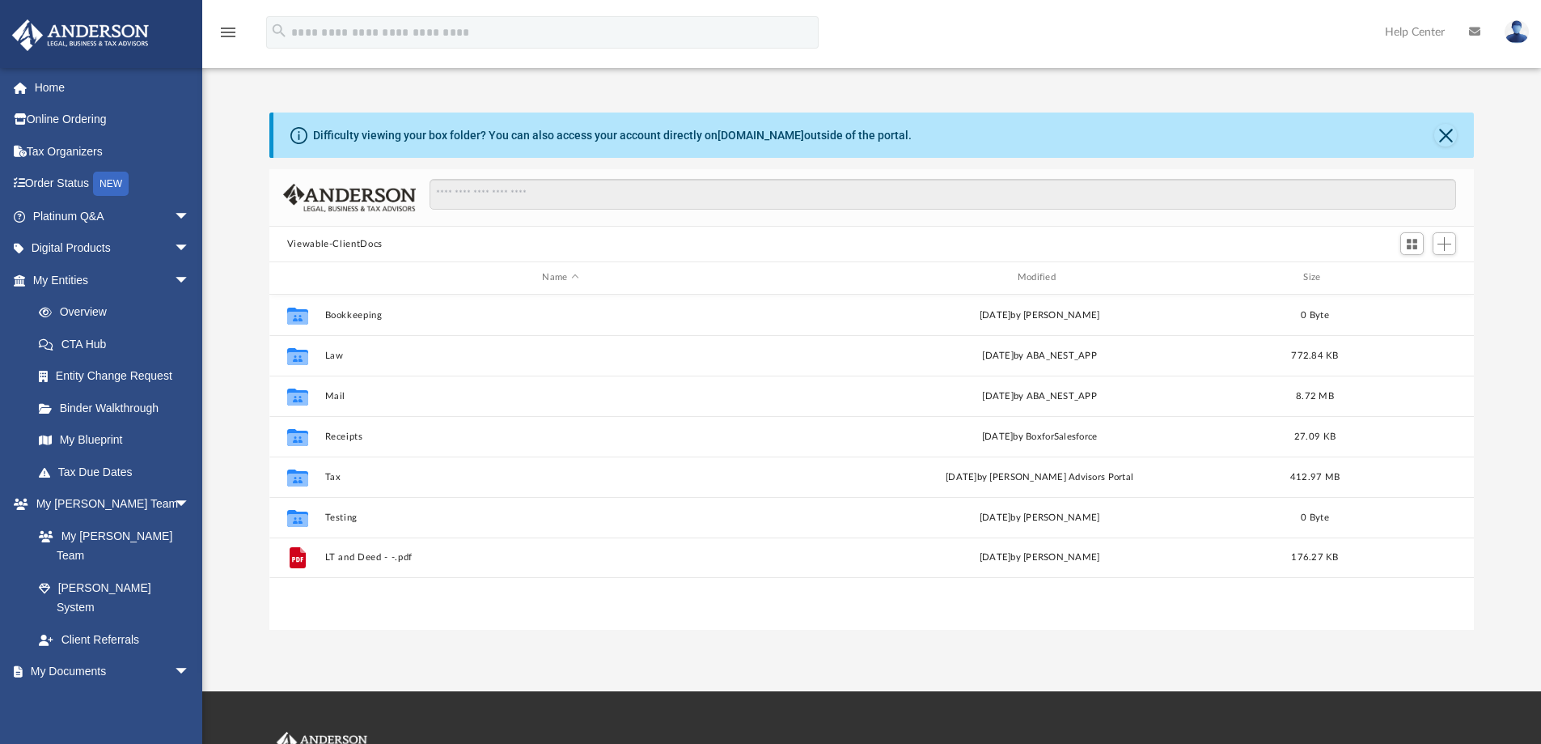
scroll to position [356, 1193]
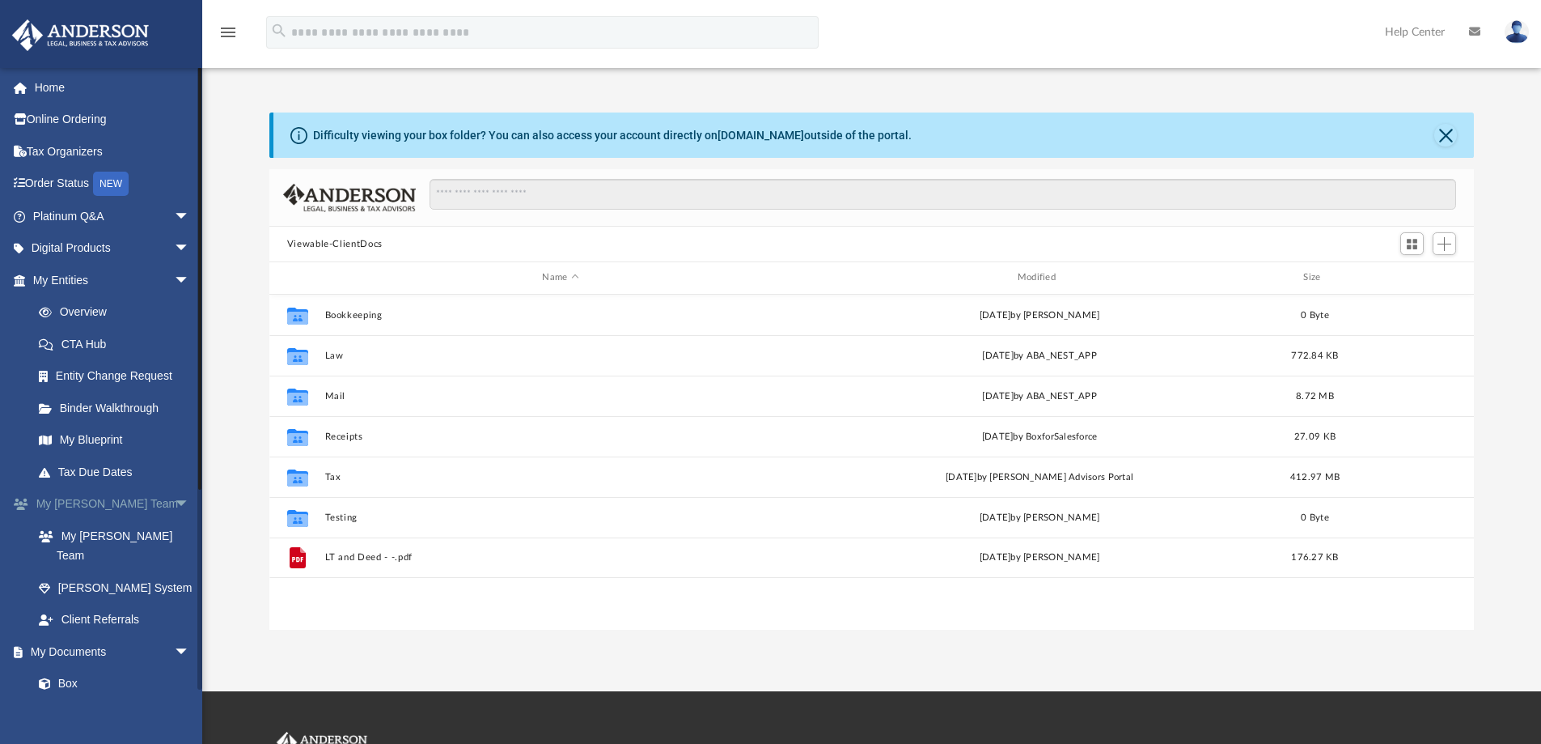
click at [174, 508] on span "arrow_drop_down" at bounding box center [190, 504] width 32 height 33
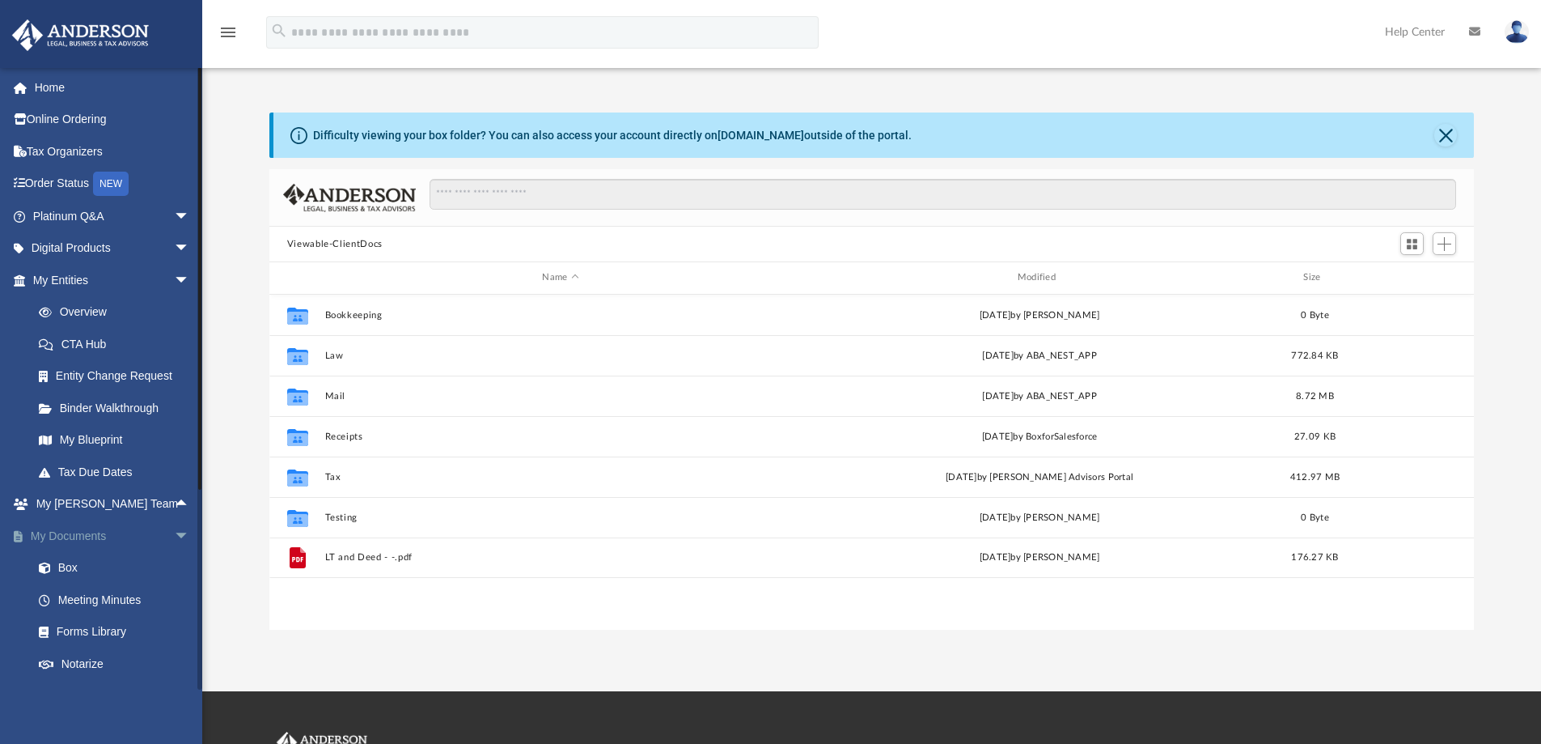
click at [174, 527] on span "arrow_drop_down" at bounding box center [190, 535] width 32 height 33
click at [174, 279] on span "arrow_drop_down" at bounding box center [190, 280] width 32 height 33
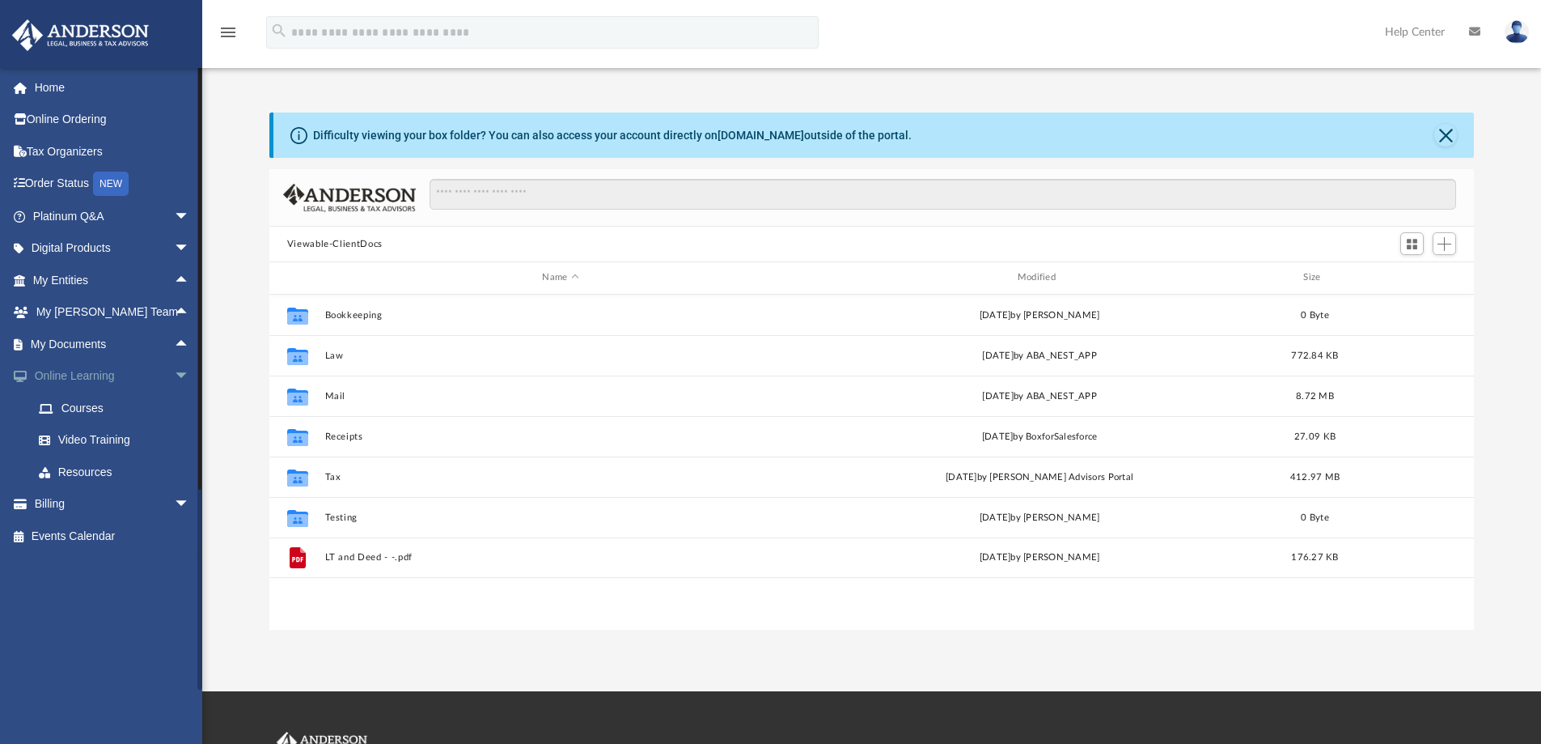
click at [174, 376] on span "arrow_drop_down" at bounding box center [190, 376] width 32 height 33
click at [178, 241] on span "arrow_drop_down" at bounding box center [190, 248] width 32 height 33
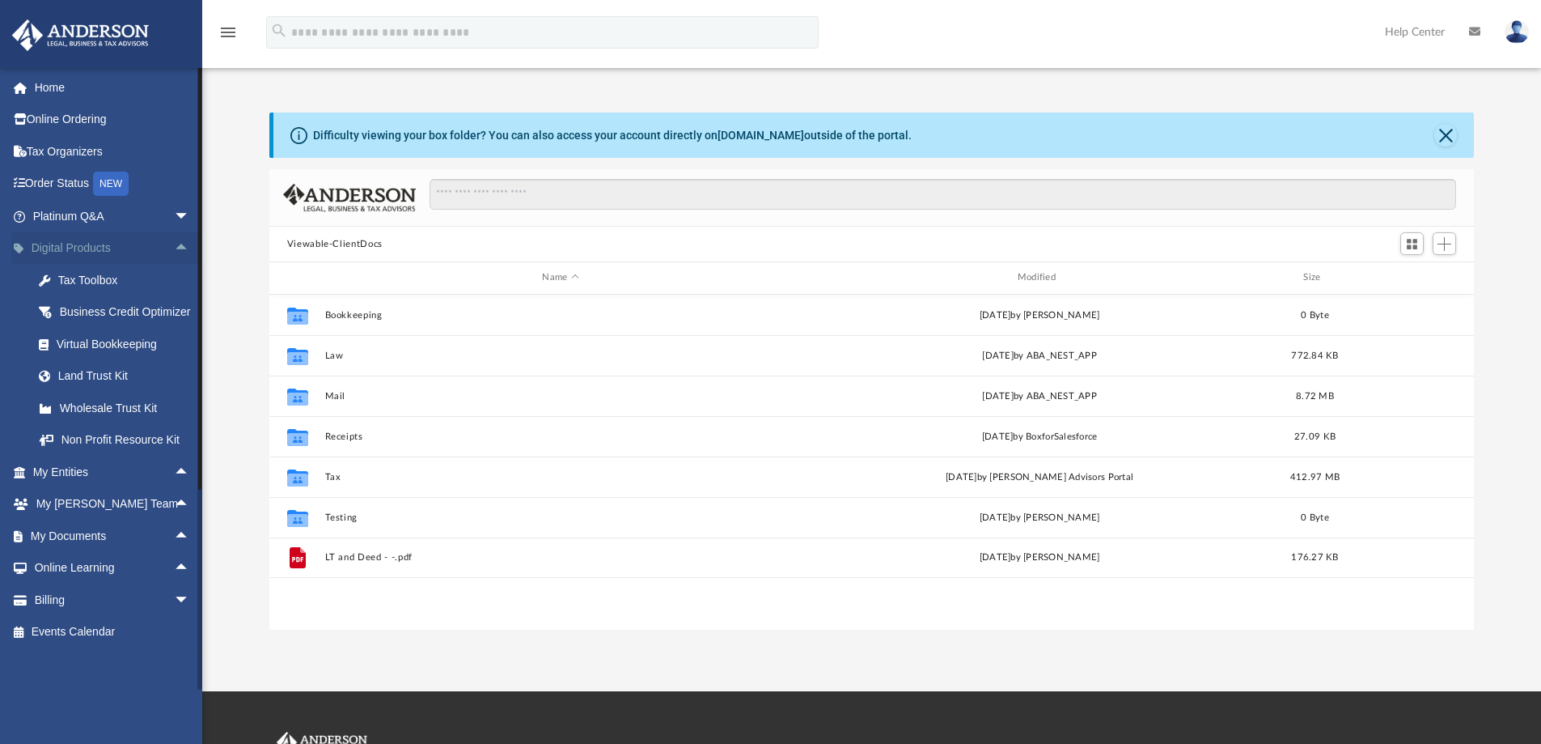
click at [174, 253] on span "arrow_drop_up" at bounding box center [190, 248] width 32 height 33
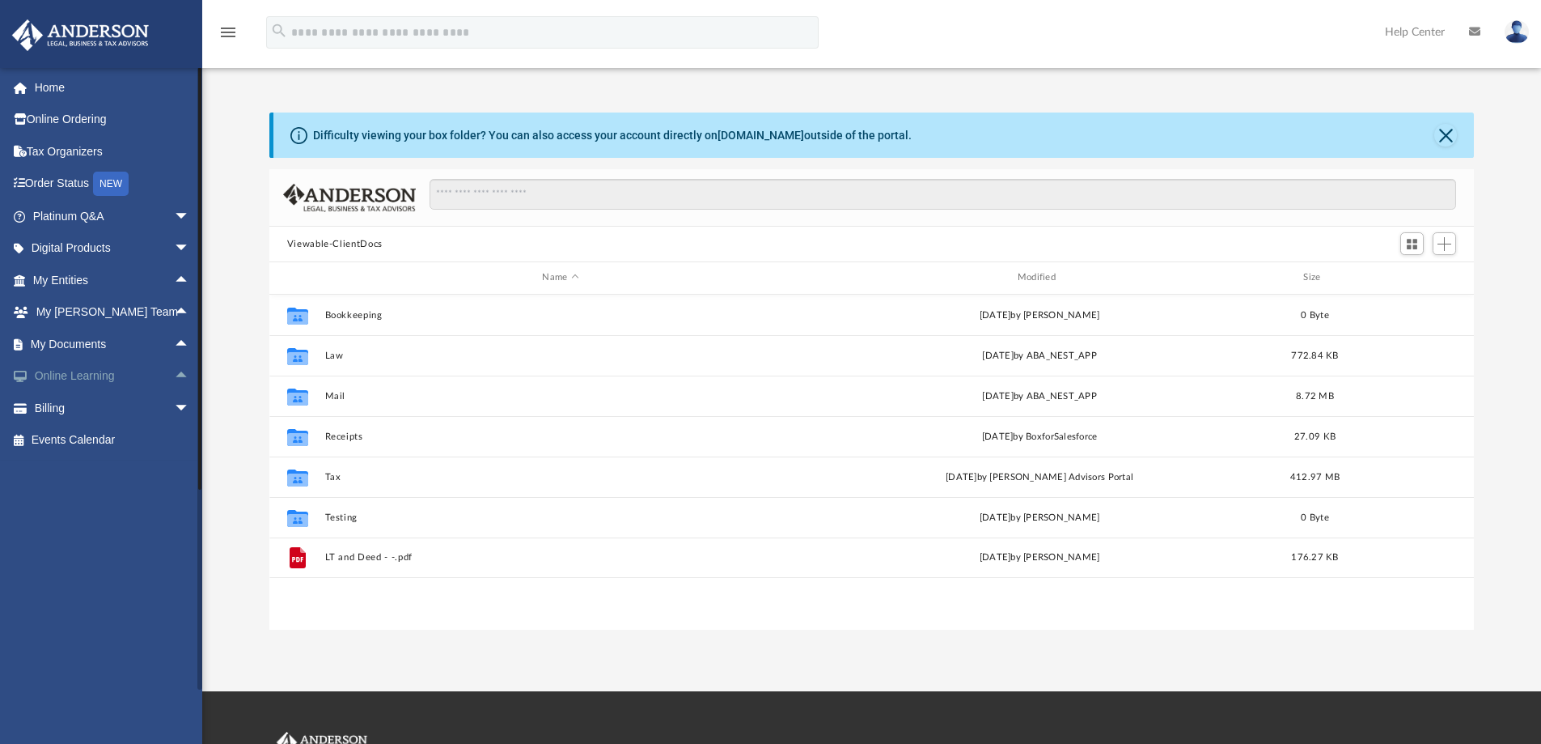
click at [174, 377] on span "arrow_drop_up" at bounding box center [190, 376] width 32 height 33
click at [174, 252] on span "arrow_drop_down" at bounding box center [190, 248] width 32 height 33
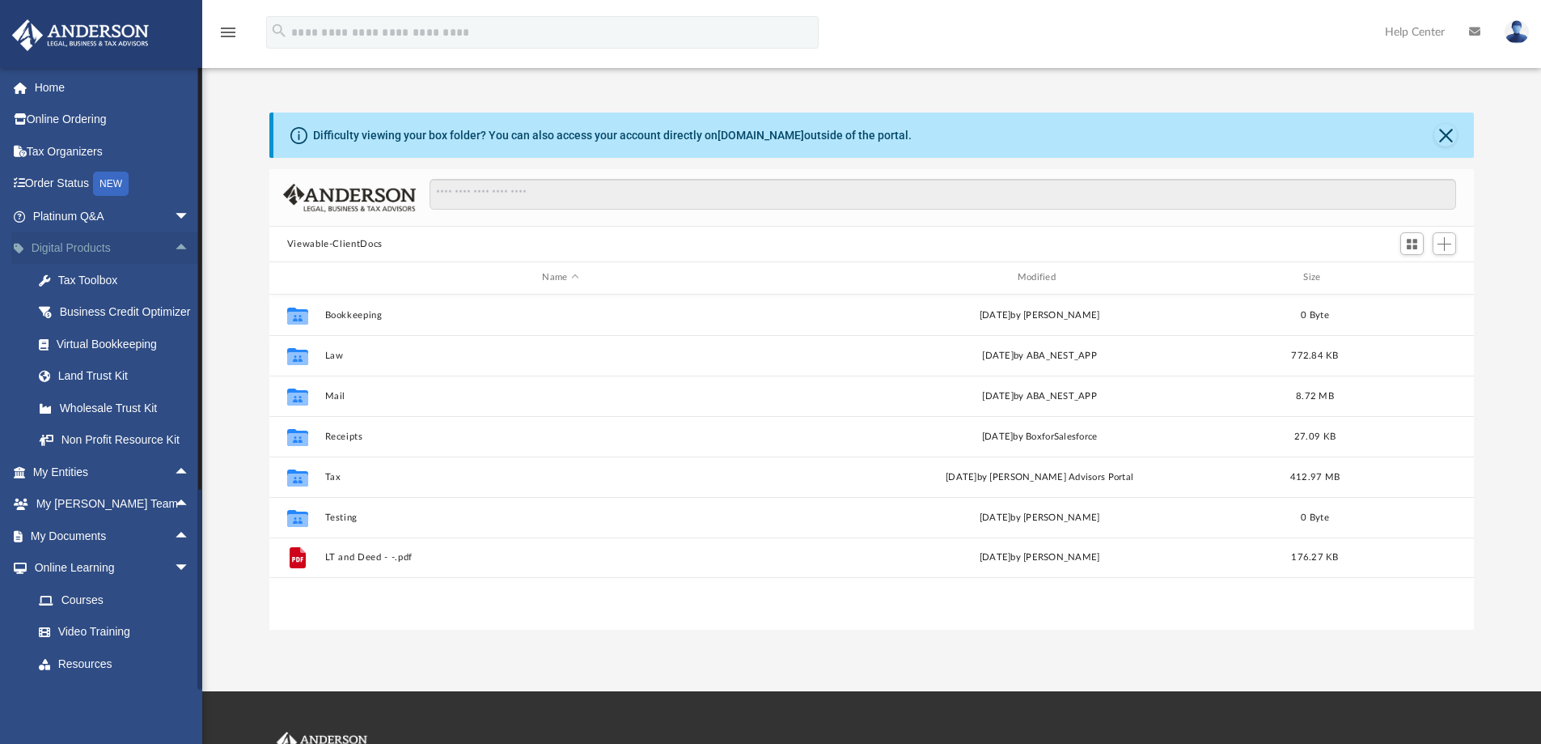
click at [174, 241] on span "arrow_drop_up" at bounding box center [190, 248] width 32 height 33
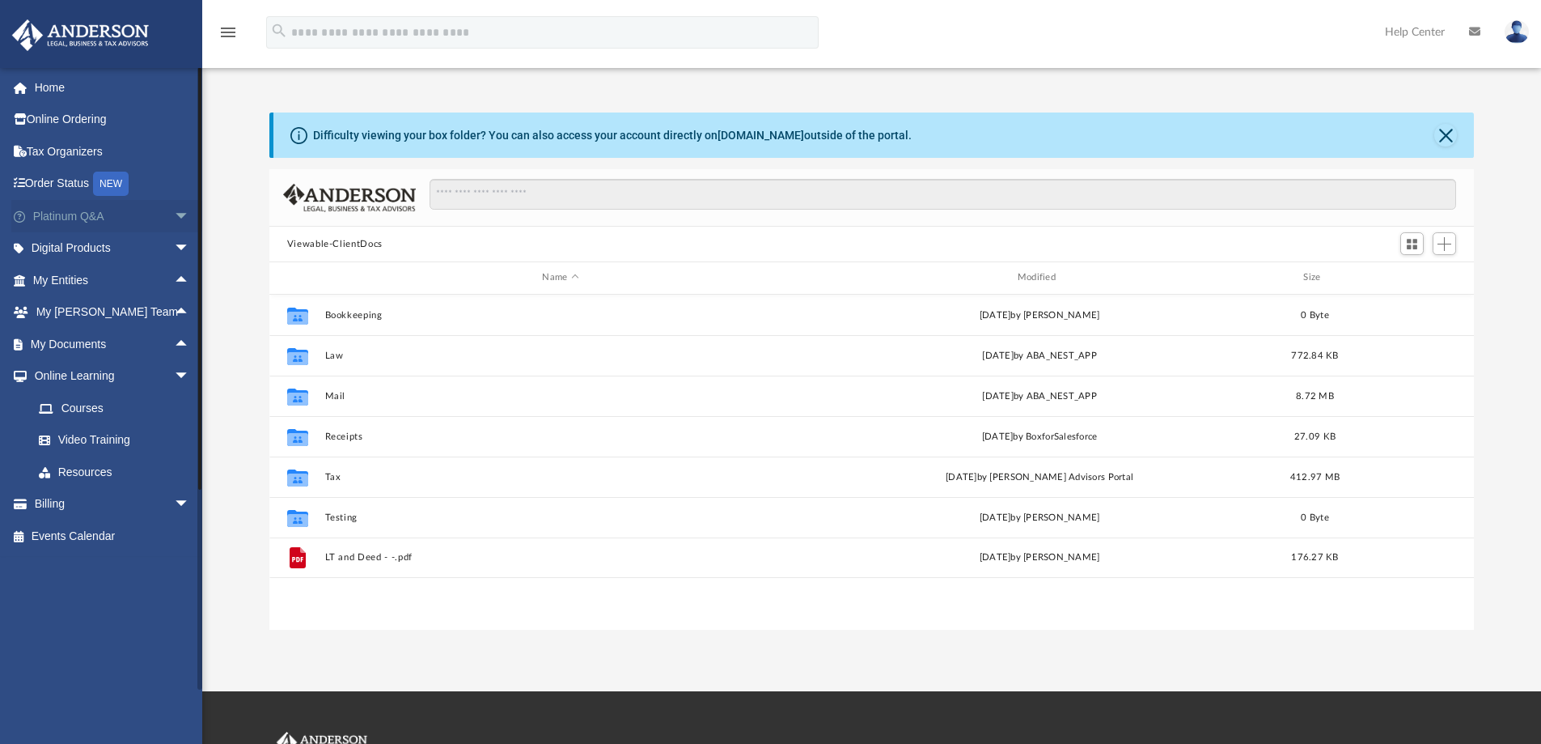
click at [174, 218] on span "arrow_drop_down" at bounding box center [190, 216] width 32 height 33
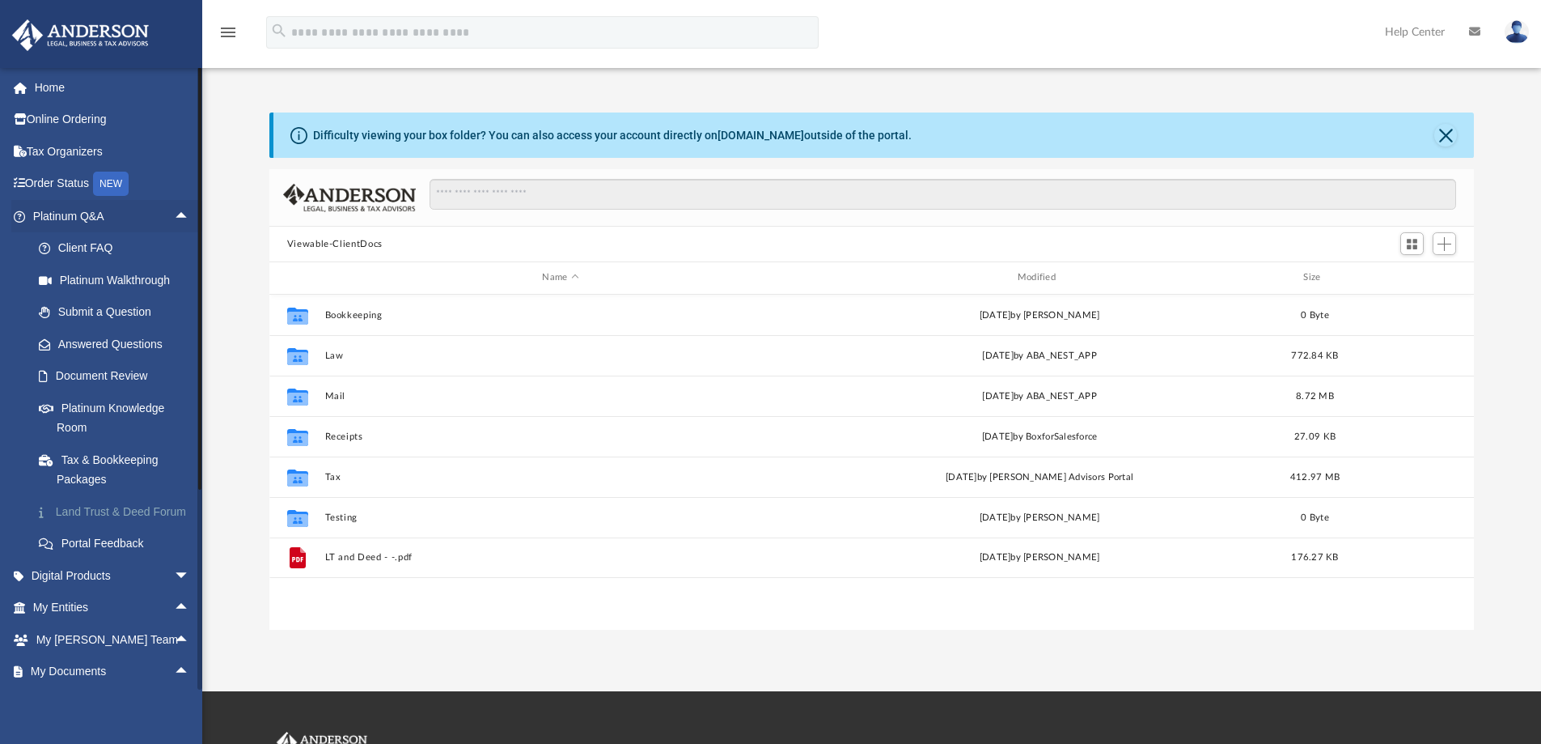
click at [86, 515] on link "Land Trust & Deed Forum" at bounding box center [119, 511] width 192 height 32
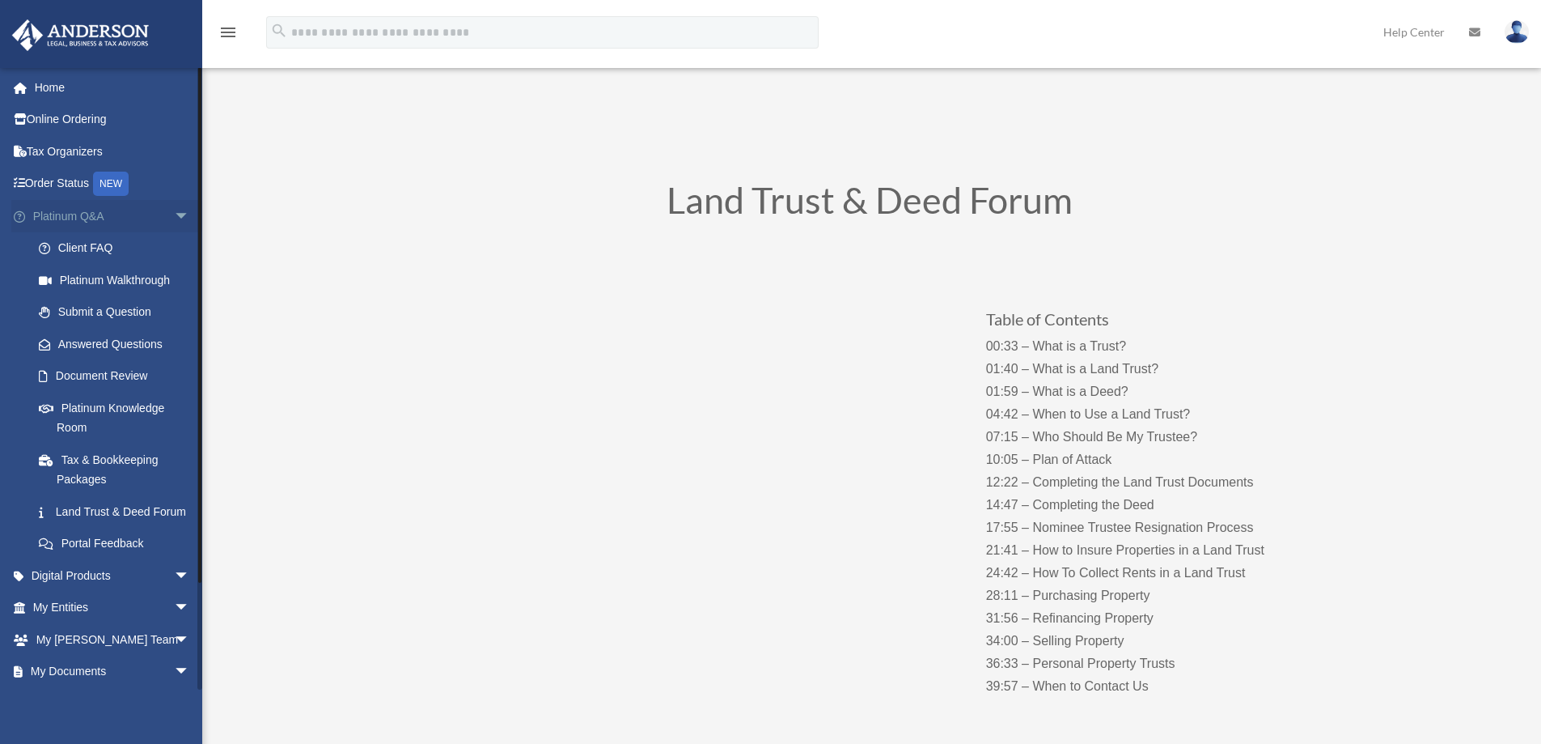
click at [178, 220] on span "arrow_drop_down" at bounding box center [190, 216] width 32 height 33
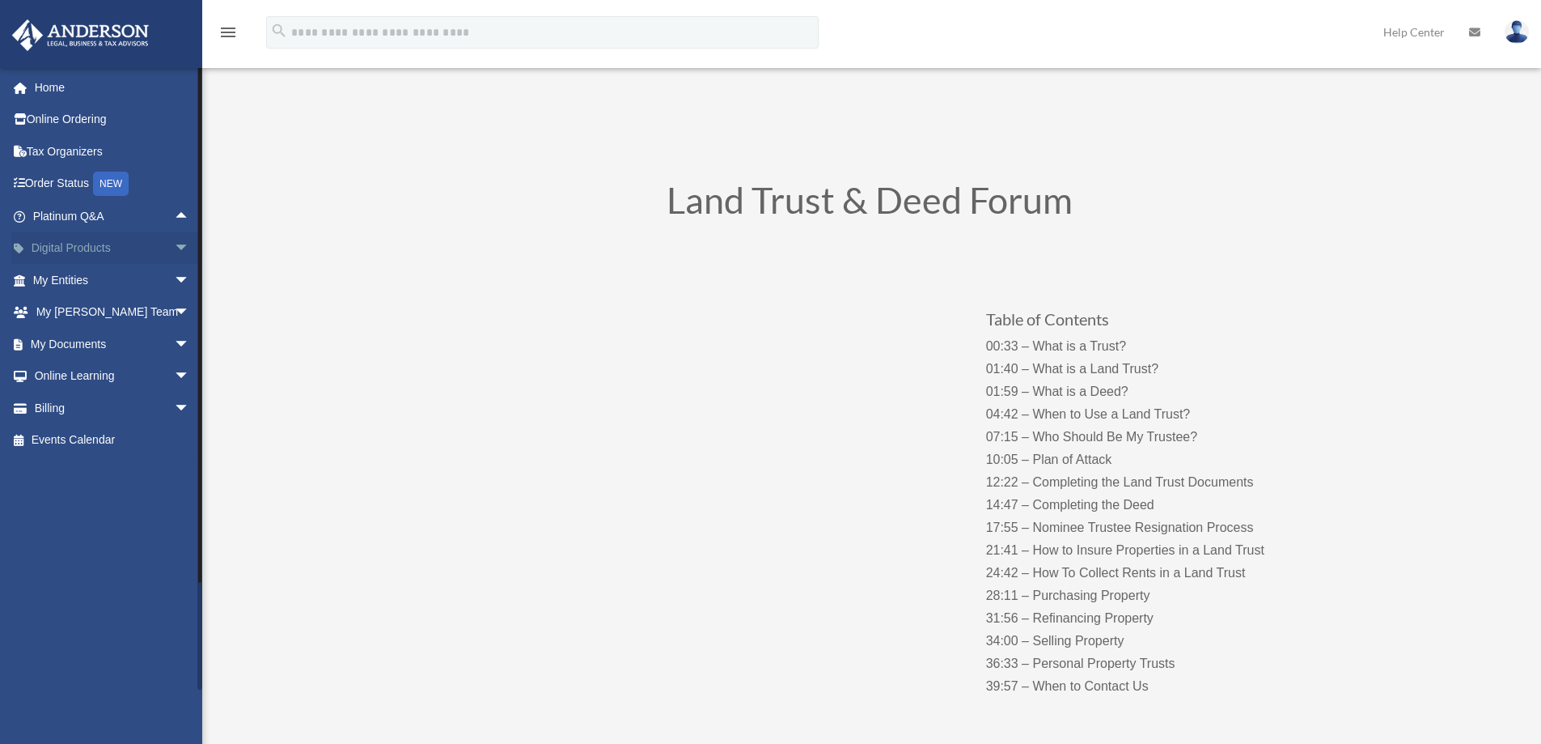
click at [174, 250] on span "arrow_drop_down" at bounding box center [190, 248] width 32 height 33
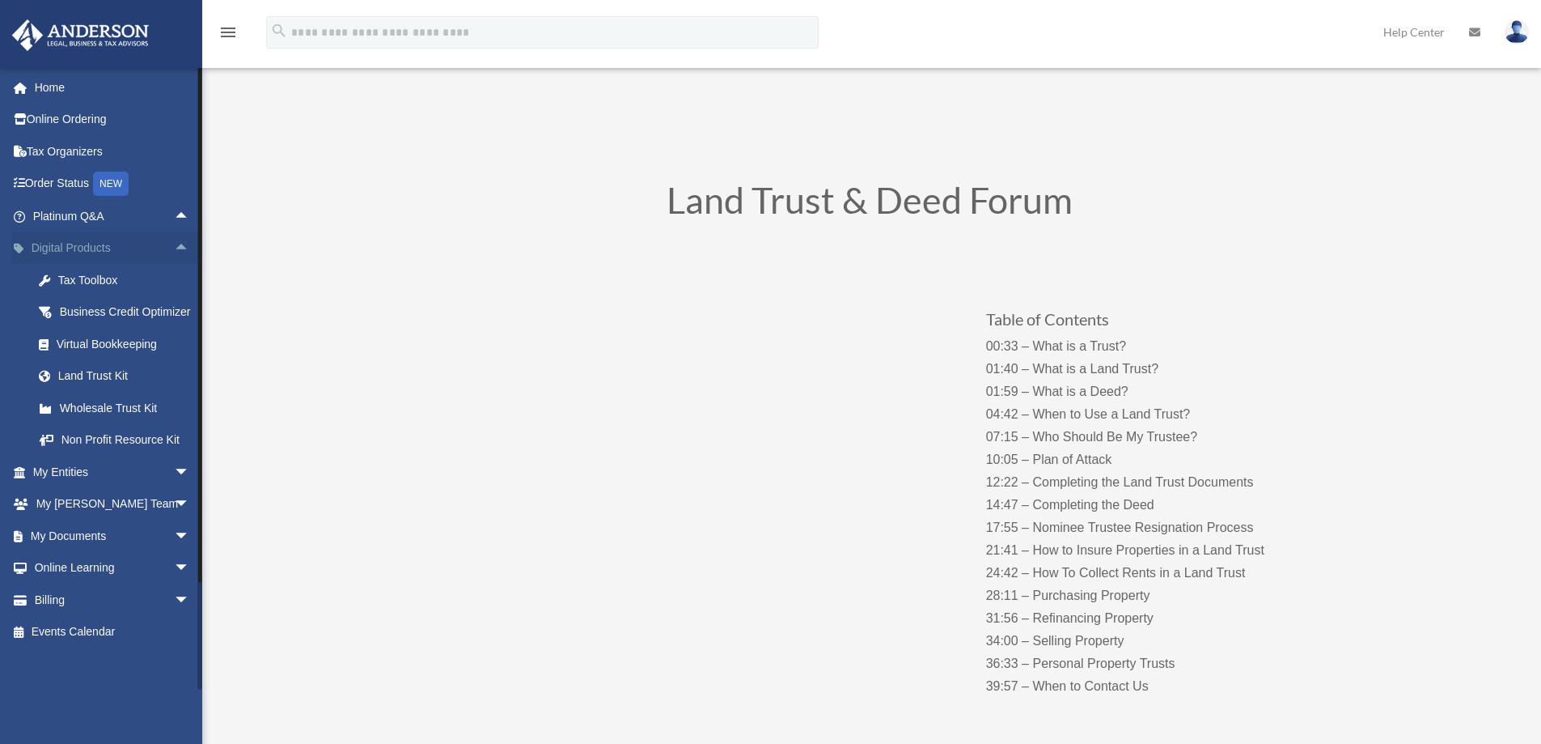
click at [174, 250] on span "arrow_drop_up" at bounding box center [190, 248] width 32 height 33
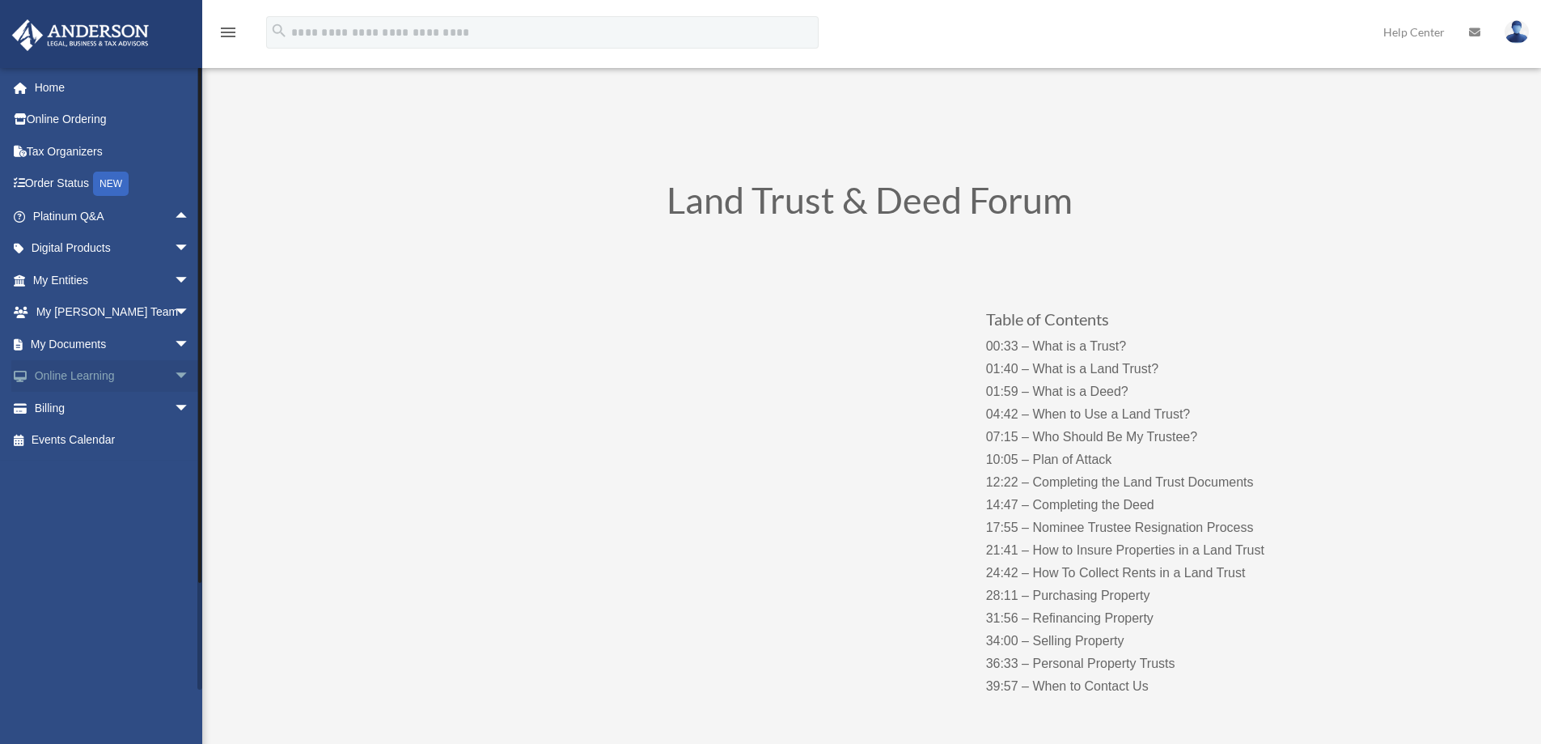
click at [174, 370] on span "arrow_drop_down" at bounding box center [190, 376] width 32 height 33
click at [174, 370] on span "arrow_drop_up" at bounding box center [190, 376] width 32 height 33
click at [177, 315] on span "arrow_drop_down" at bounding box center [190, 312] width 32 height 33
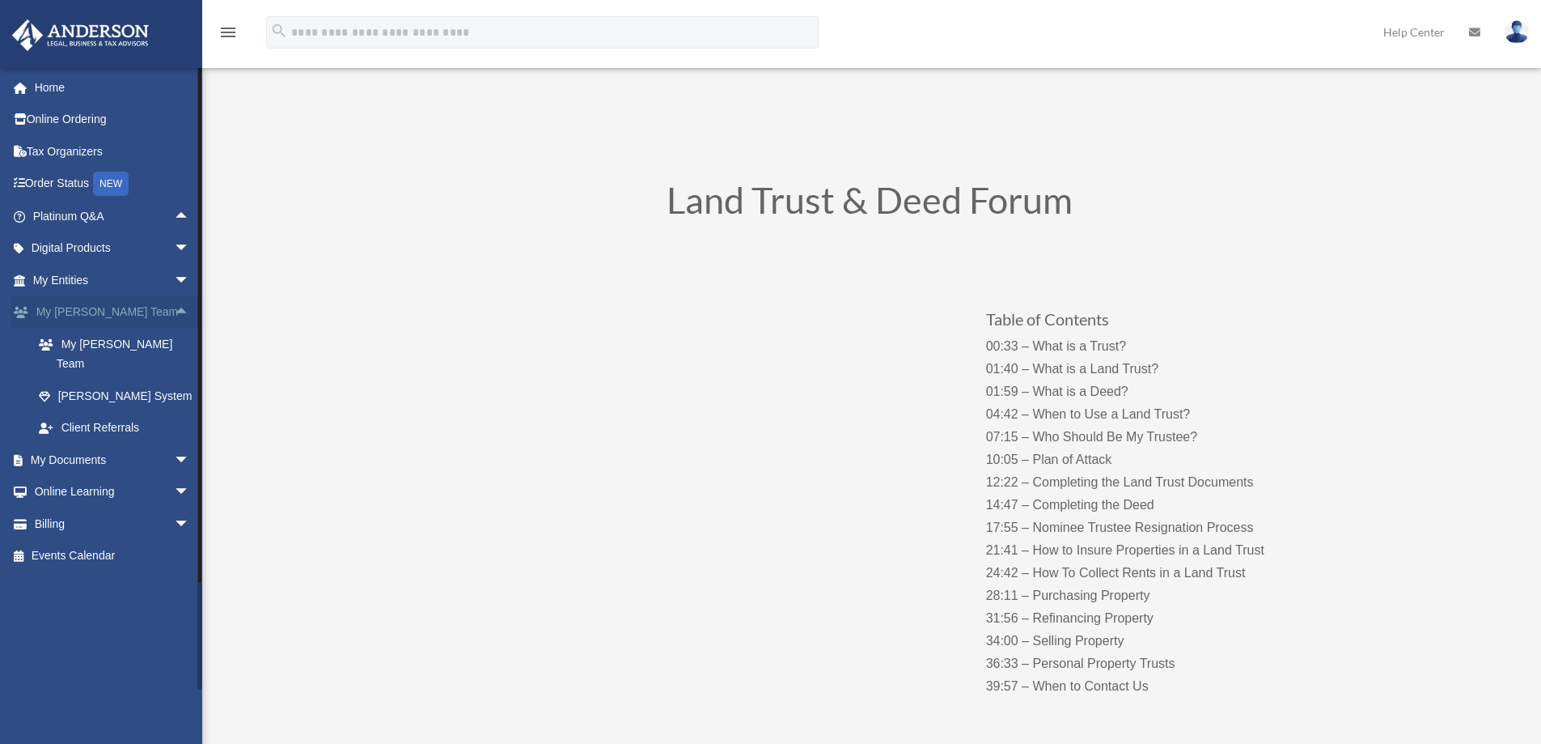
click at [177, 315] on span "arrow_drop_up" at bounding box center [190, 312] width 32 height 33
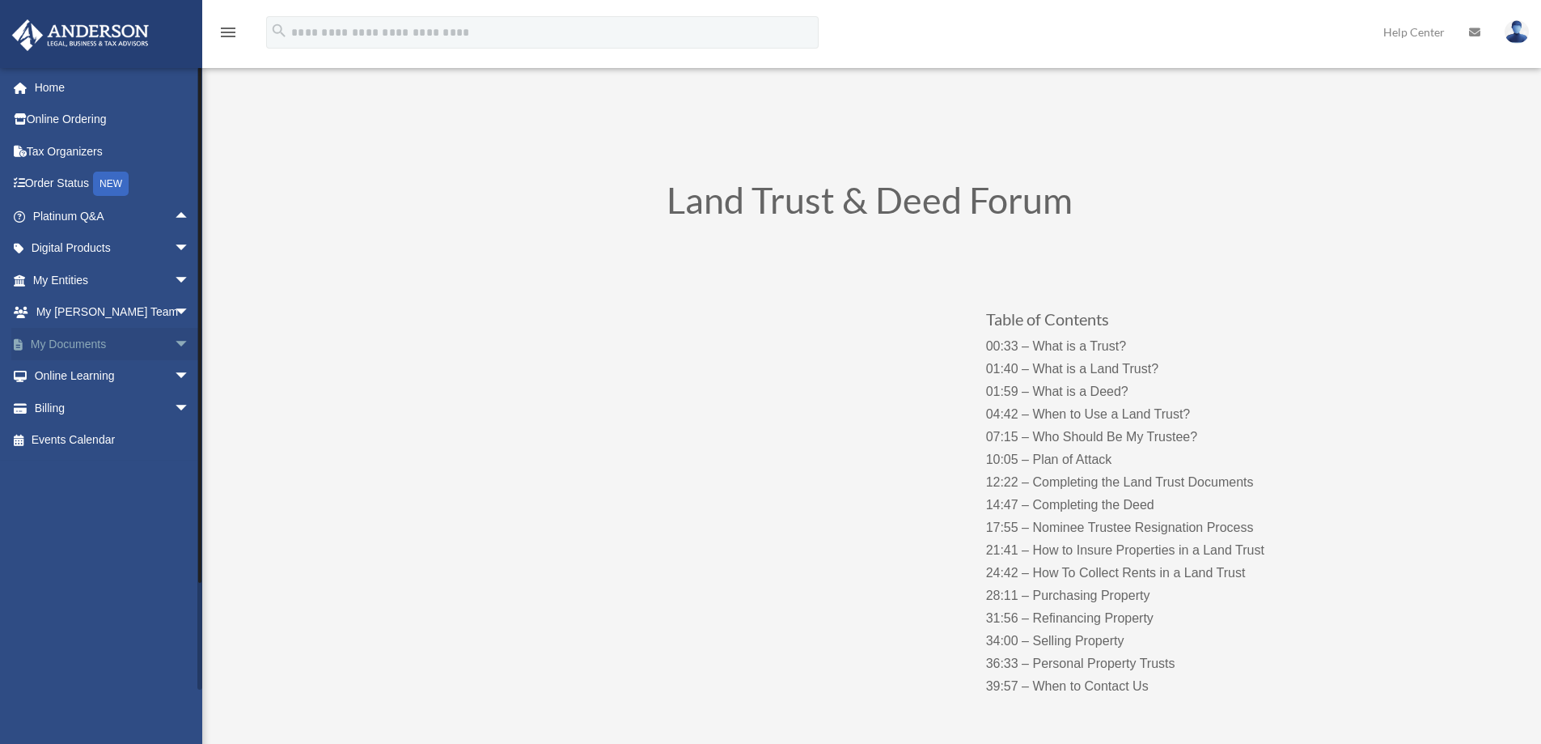
click at [176, 341] on span "arrow_drop_down" at bounding box center [190, 344] width 32 height 33
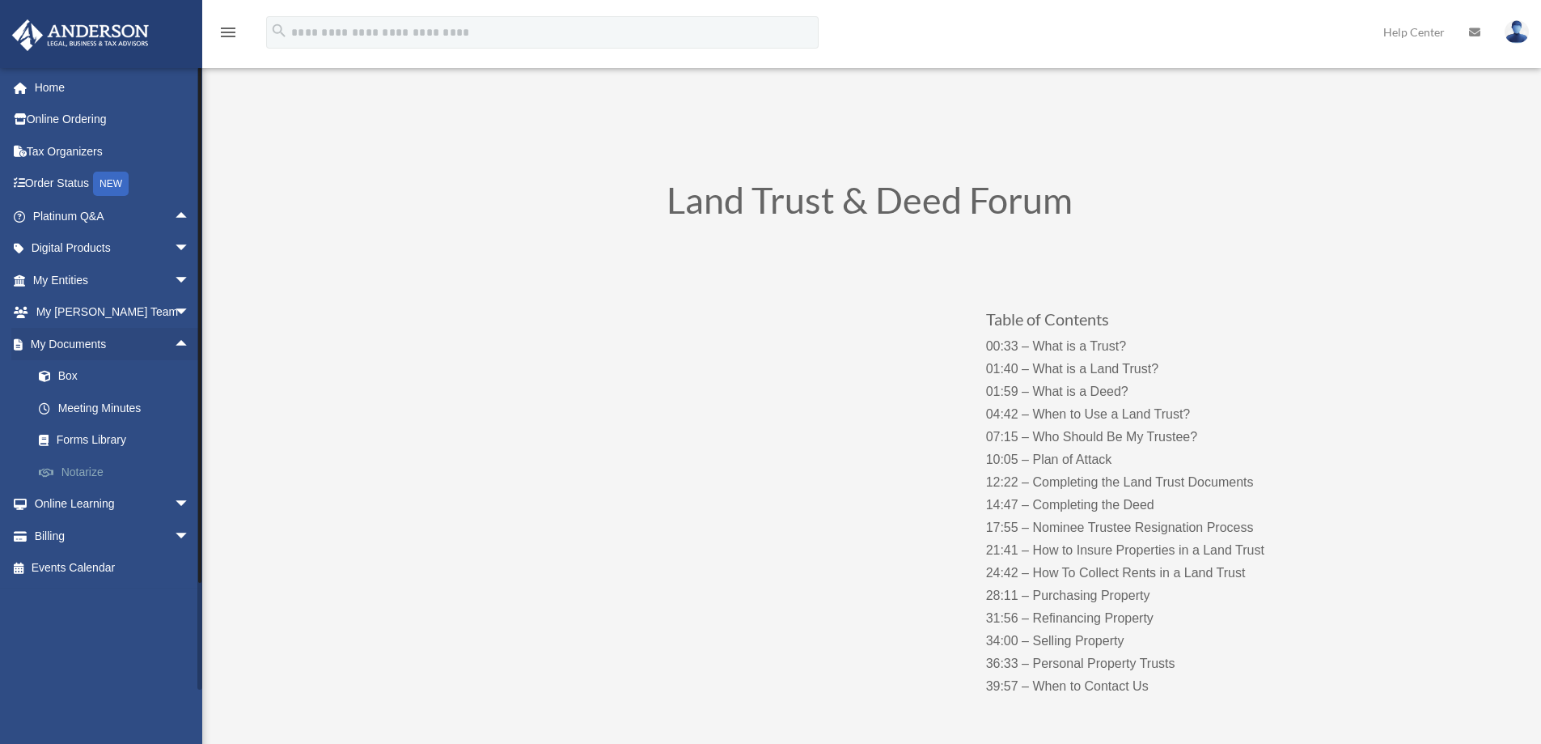
click at [66, 477] on link "Notarize" at bounding box center [119, 472] width 192 height 32
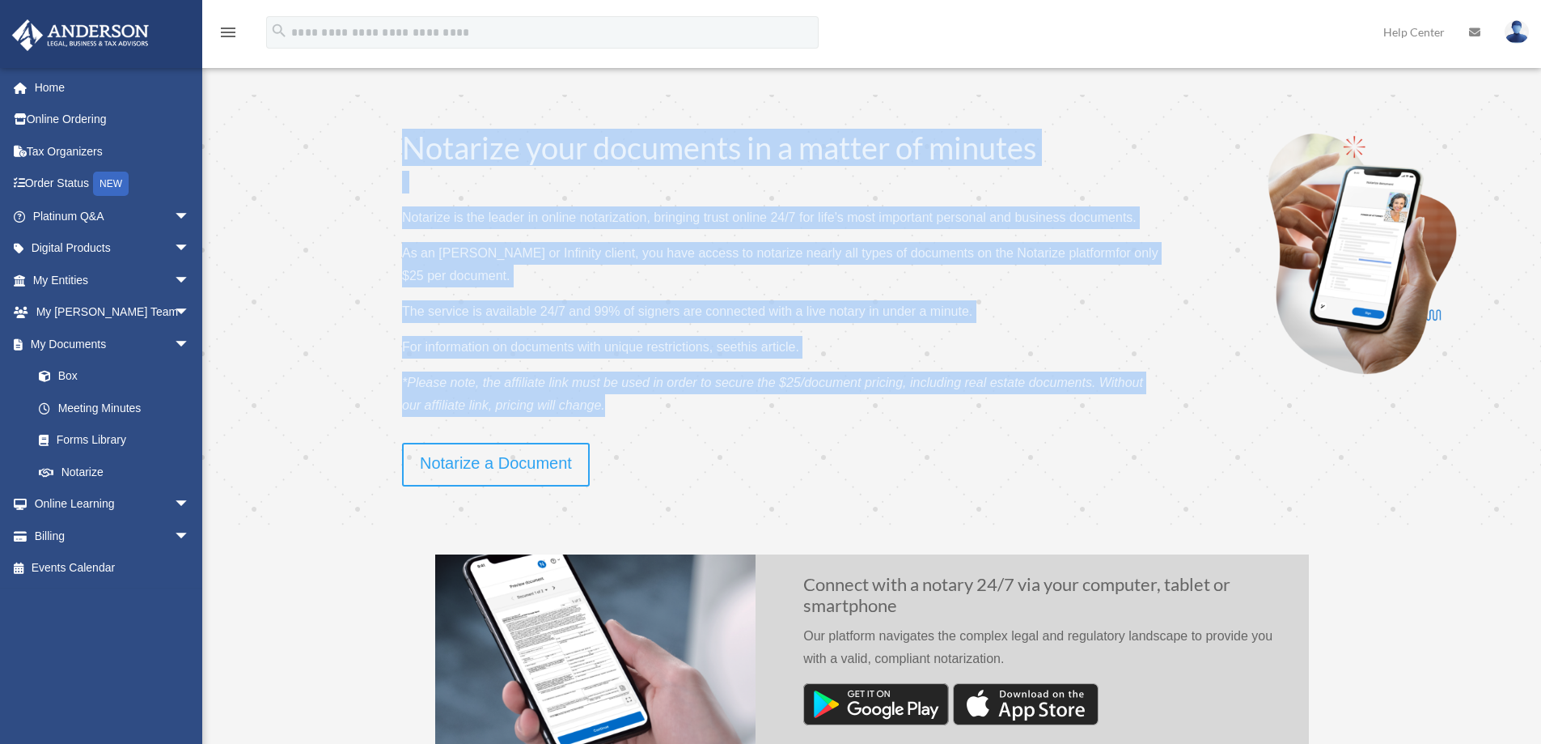
drag, startPoint x: 388, startPoint y: 138, endPoint x: 856, endPoint y: 423, distance: 548.6
click at [856, 423] on div "Notarize your documents in a matter of minutes Notarize is the leader in online…" at bounding box center [708, 287] width 913 height 311
click at [856, 423] on p "*Please note, the affiliate link must be used in order to secure the $25/docume…" at bounding box center [783, 400] width 763 height 58
drag, startPoint x: 401, startPoint y: 152, endPoint x: 654, endPoint y: 439, distance: 382.4
click at [654, 439] on div "Notarize your documents in a matter of minutes Notarize is the leader in online…" at bounding box center [708, 287] width 913 height 311
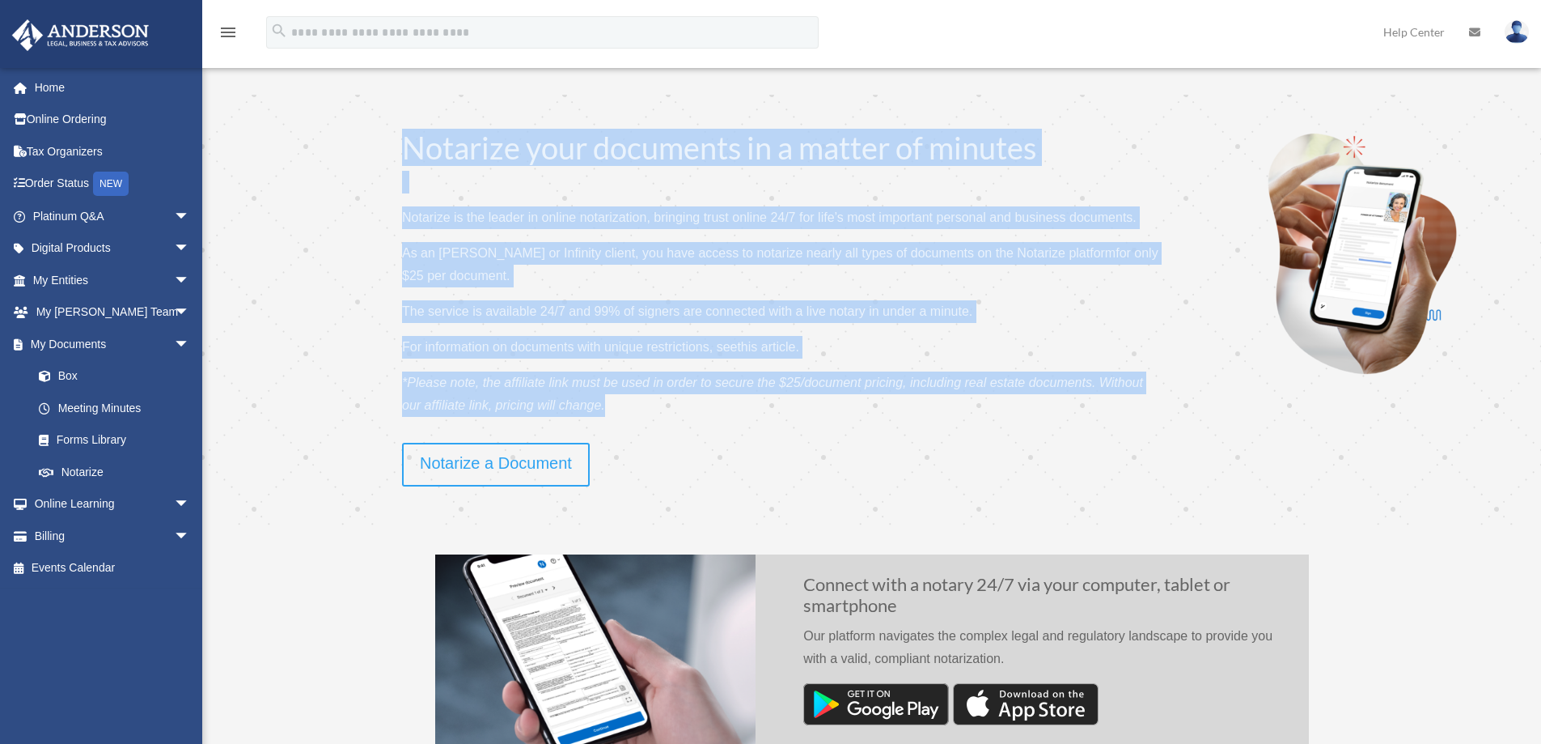
click at [654, 439] on p at bounding box center [783, 436] width 763 height 13
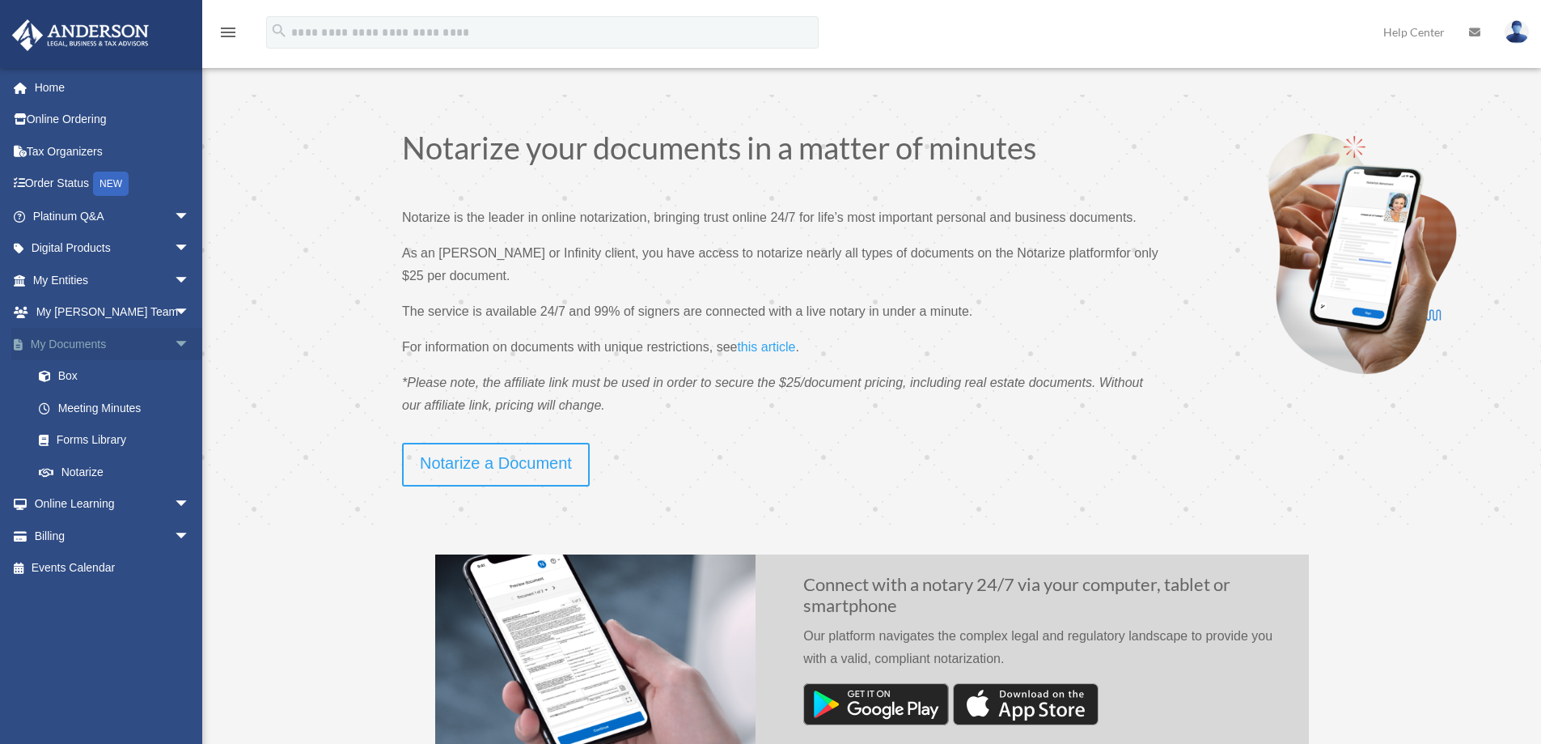
click at [179, 345] on span "arrow_drop_down" at bounding box center [190, 344] width 32 height 33
